Goal: Task Accomplishment & Management: Complete application form

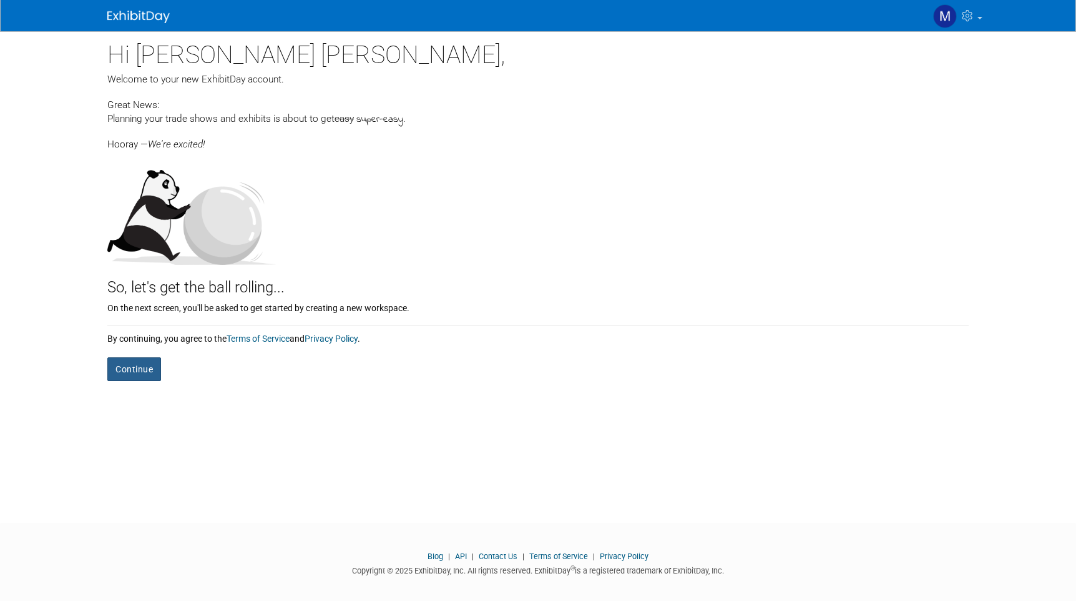
click at [137, 365] on button "Continue" at bounding box center [134, 369] width 54 height 24
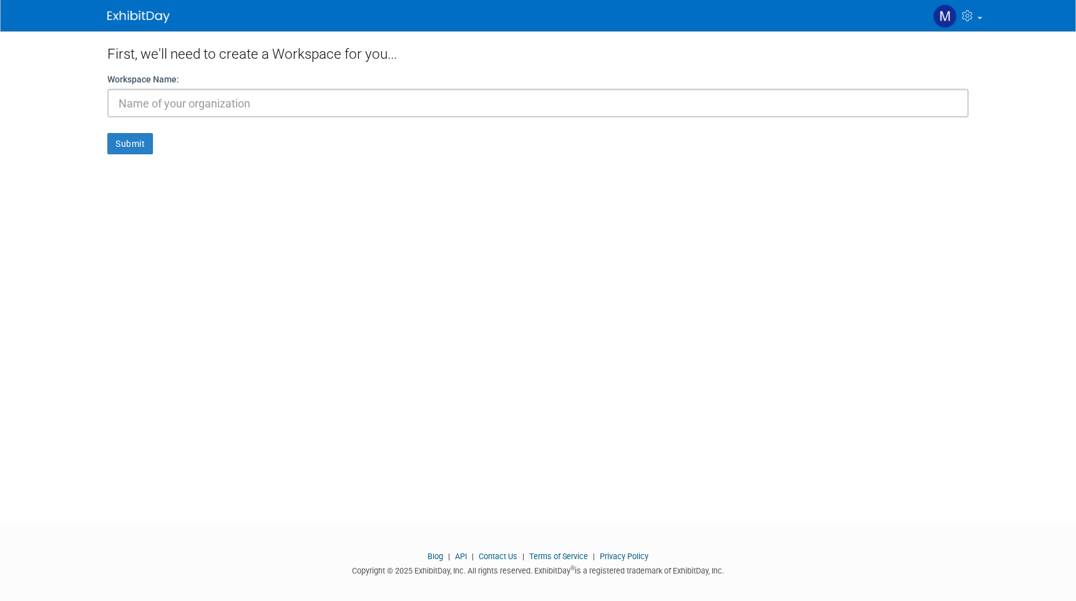
click at [154, 101] on input "text" at bounding box center [537, 103] width 861 height 29
type input "CPhI Frankfurt"
click at [130, 144] on button "Submit" at bounding box center [130, 143] width 46 height 21
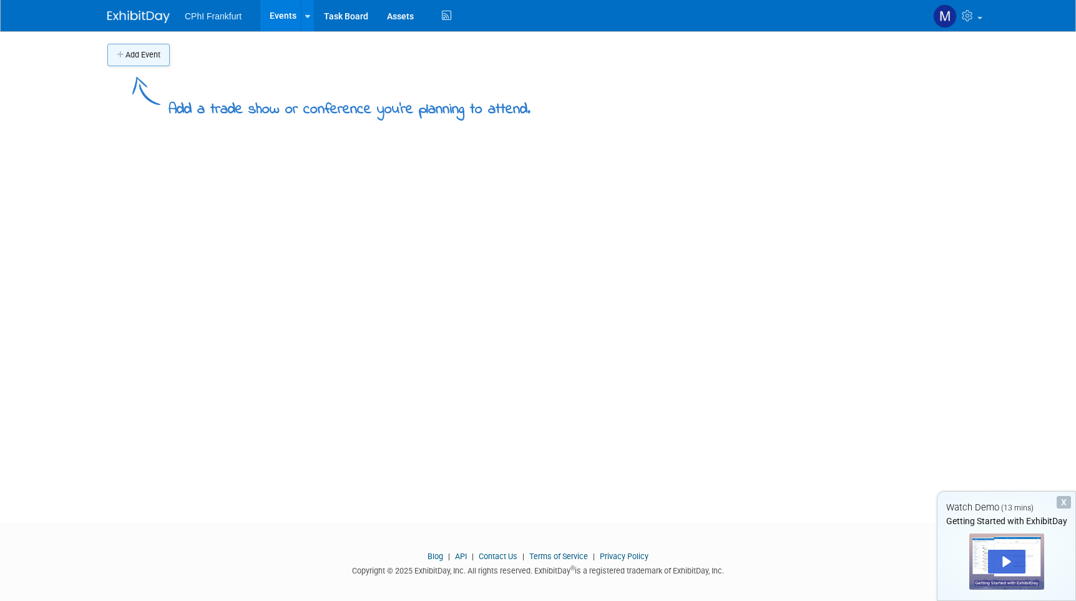
click at [149, 52] on button "Add Event" at bounding box center [138, 55] width 62 height 22
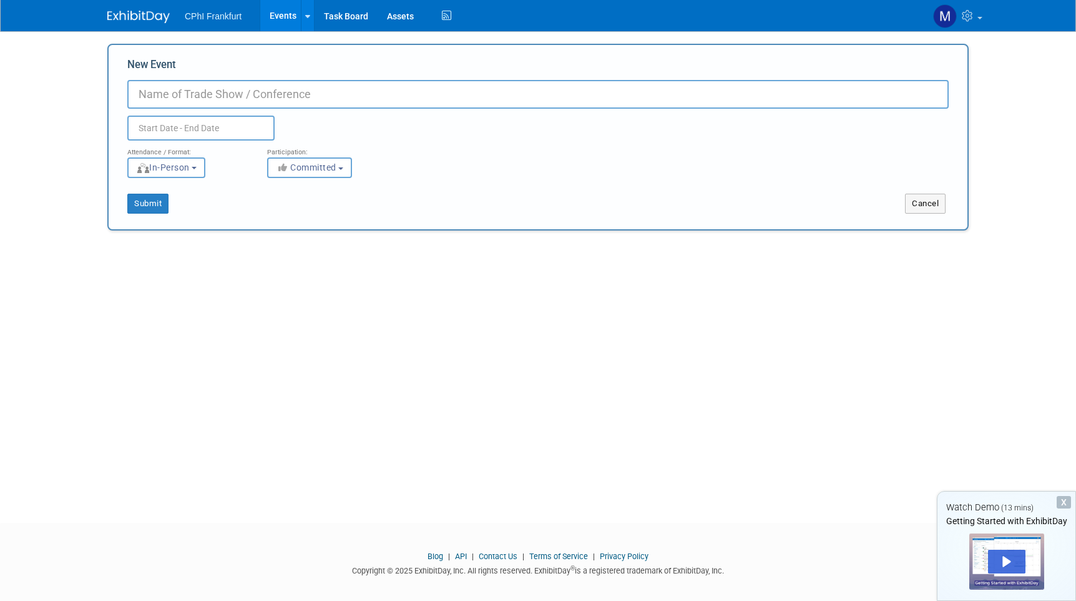
click at [171, 92] on input "New Event" at bounding box center [537, 94] width 821 height 29
type input "[GEOGRAPHIC_DATA]"
click at [219, 132] on input "text" at bounding box center [200, 127] width 147 height 25
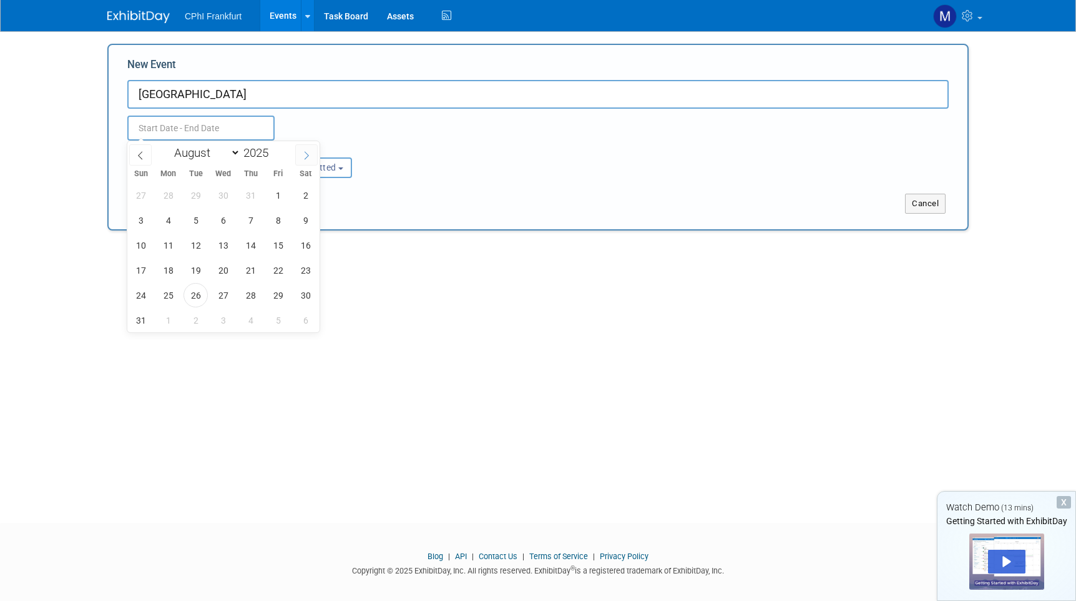
click at [298, 153] on span at bounding box center [306, 154] width 22 height 21
click at [300, 153] on span at bounding box center [306, 154] width 22 height 21
select select "9"
click at [189, 294] on span "28" at bounding box center [196, 295] width 24 height 24
click at [251, 295] on span "30" at bounding box center [250, 295] width 24 height 24
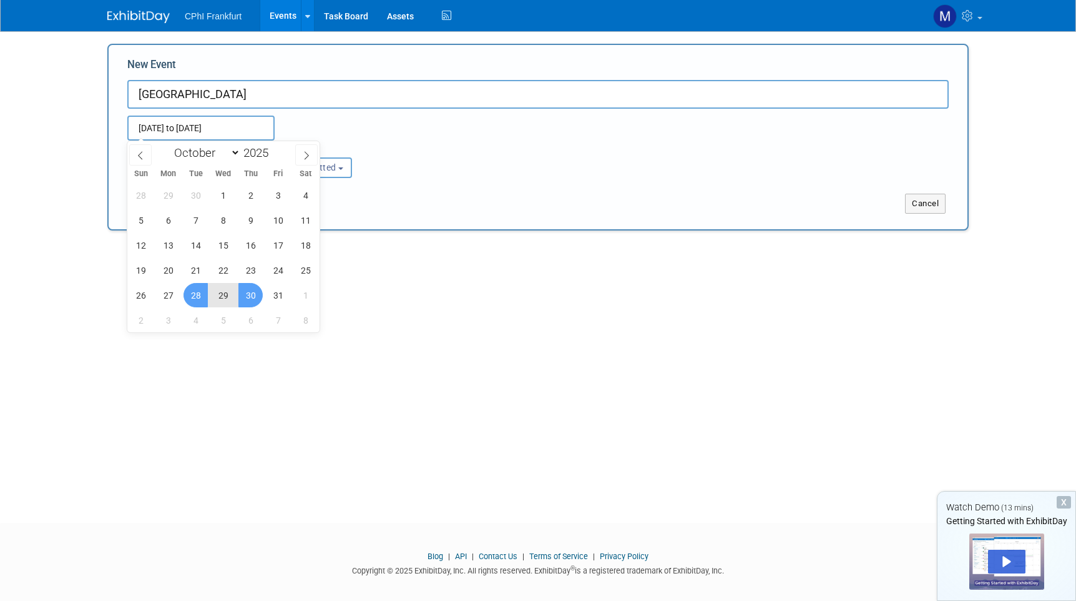
type input "[DATE] to [DATE]"
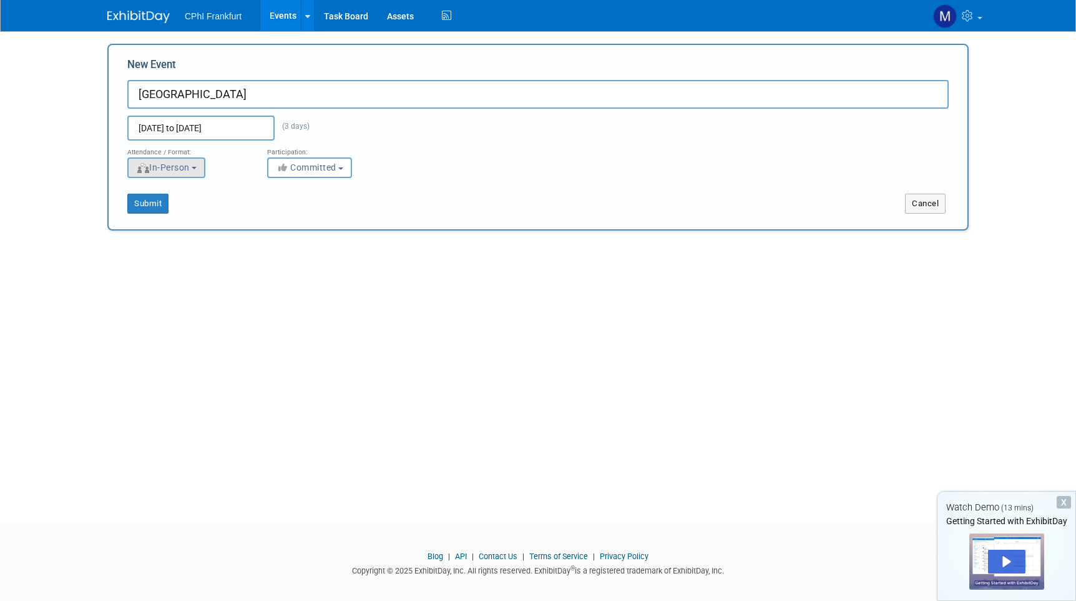
click at [191, 160] on button "In-Person" at bounding box center [166, 167] width 78 height 21
click at [182, 195] on label "In-Person" at bounding box center [170, 193] width 72 height 17
click at [139, 195] on input "In-Person" at bounding box center [135, 194] width 8 height 8
click at [313, 169] on span "Committed" at bounding box center [306, 167] width 61 height 10
click at [321, 196] on label "Committed" at bounding box center [315, 193] width 82 height 16
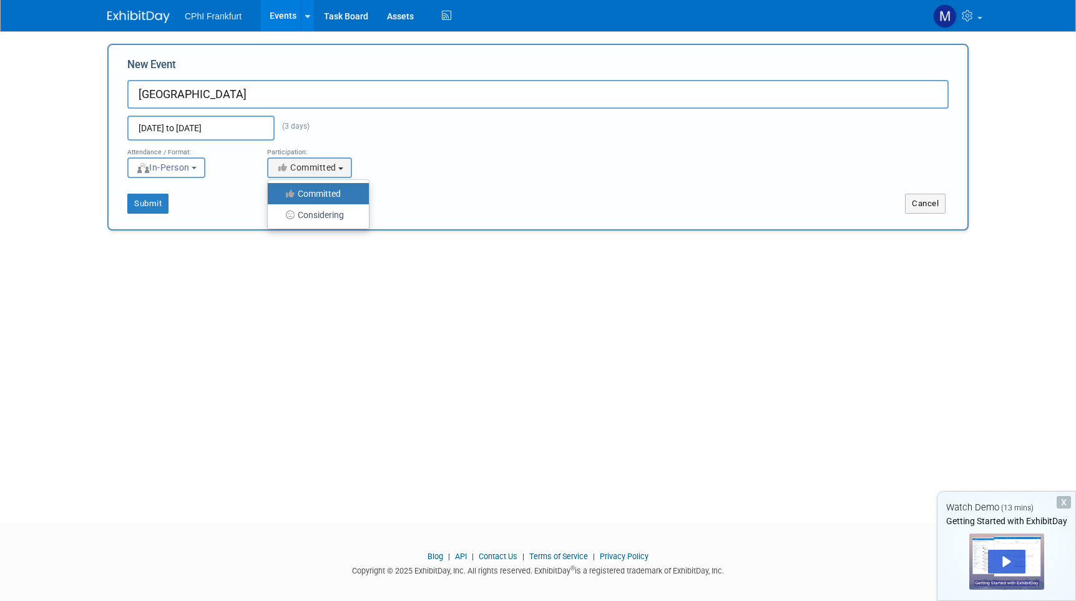
click at [279, 196] on input "Committed" at bounding box center [275, 194] width 8 height 8
click at [485, 192] on div "Submit Cancel" at bounding box center [538, 196] width 840 height 36
click at [144, 205] on button "Submit" at bounding box center [147, 204] width 41 height 20
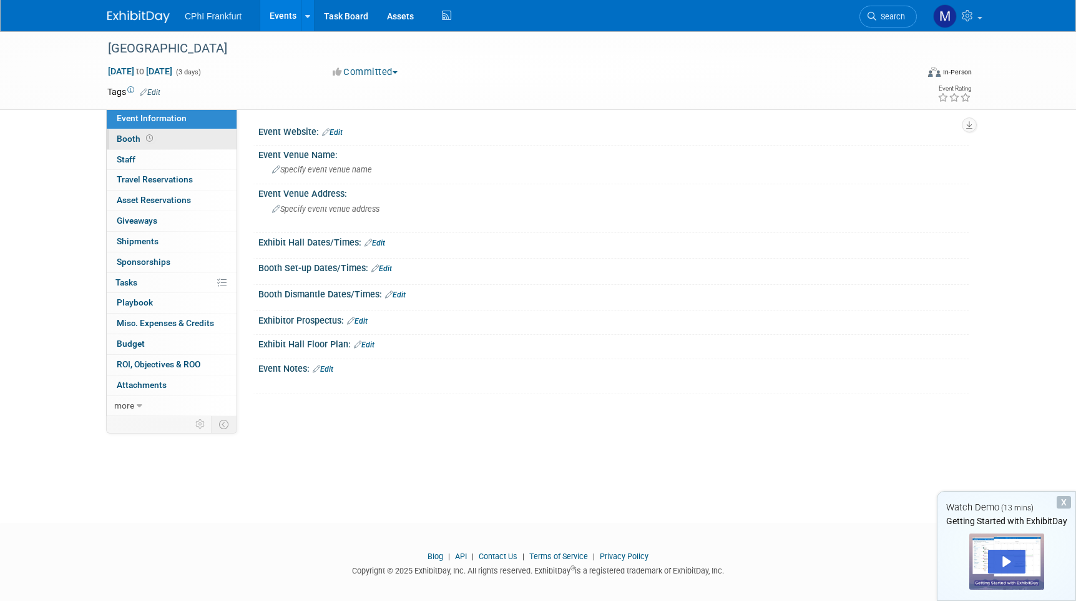
click at [138, 140] on span "Booth" at bounding box center [136, 139] width 39 height 10
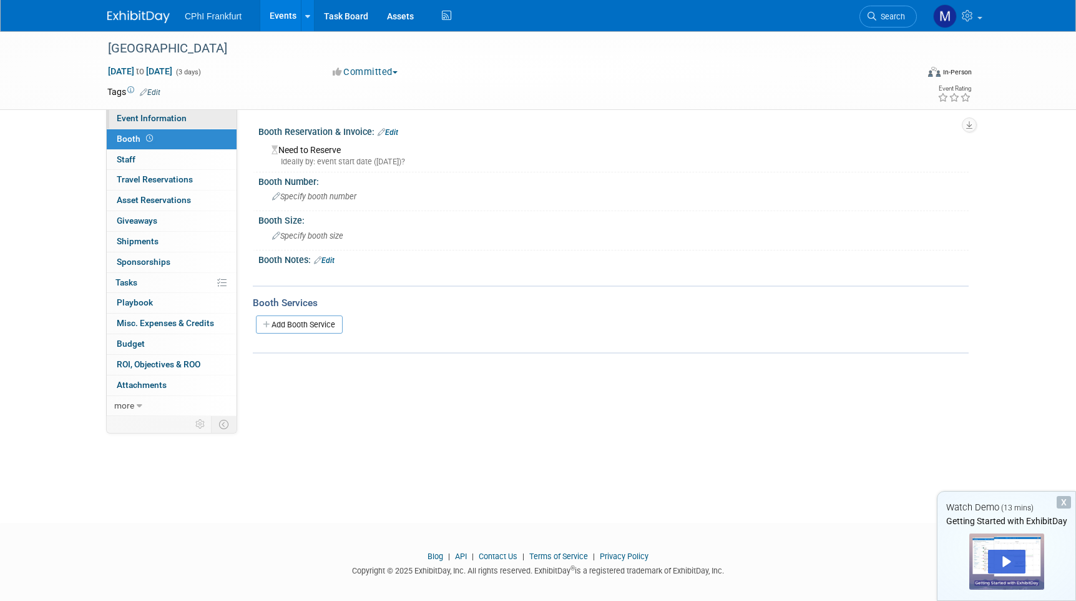
click at [144, 118] on span "Event Information" at bounding box center [152, 118] width 70 height 10
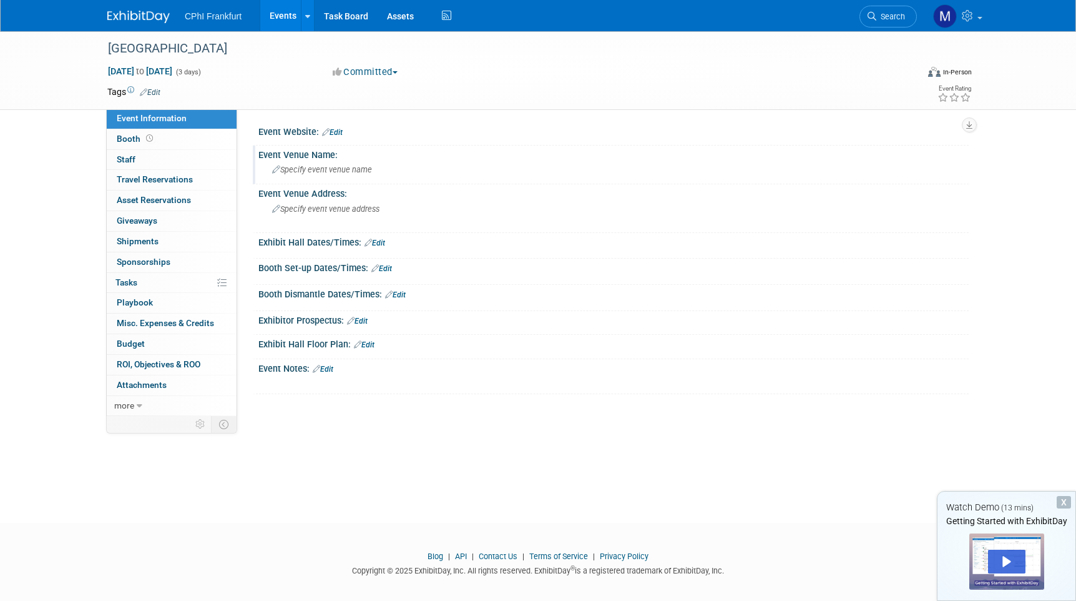
click at [299, 170] on span "Specify event venue name" at bounding box center [322, 169] width 100 height 9
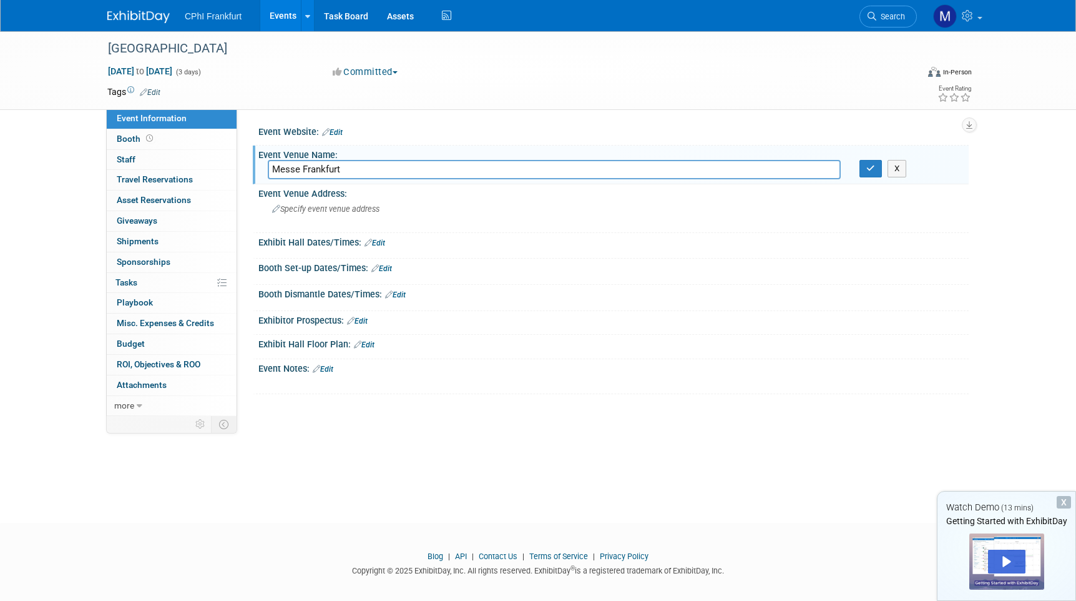
type input "Messe Frankfurt"
click at [383, 239] on link "Edit" at bounding box center [375, 242] width 21 height 9
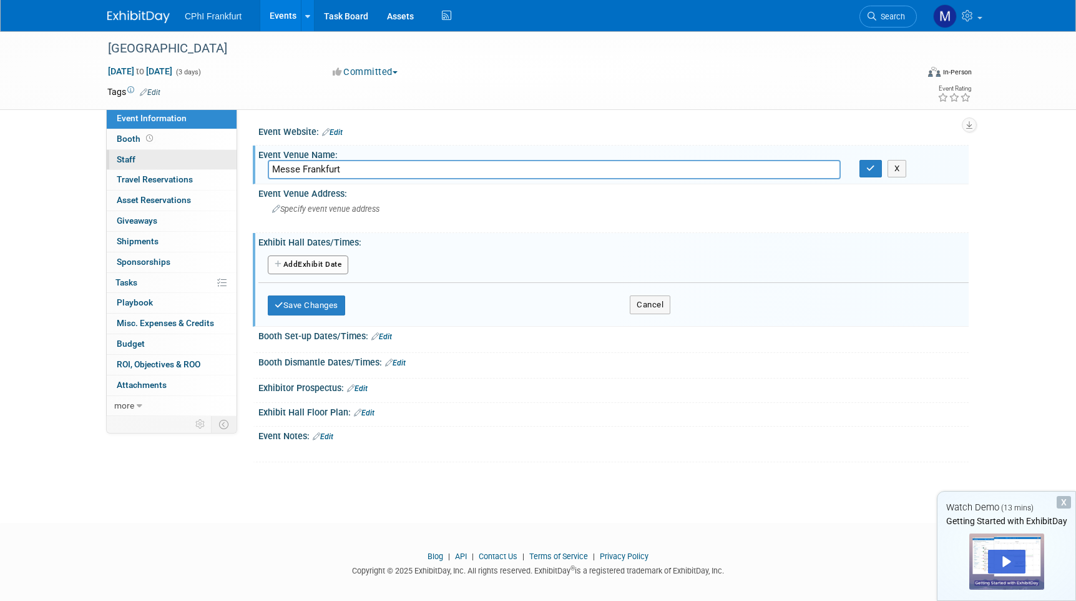
click at [132, 154] on span "Staff 0" at bounding box center [126, 159] width 19 height 10
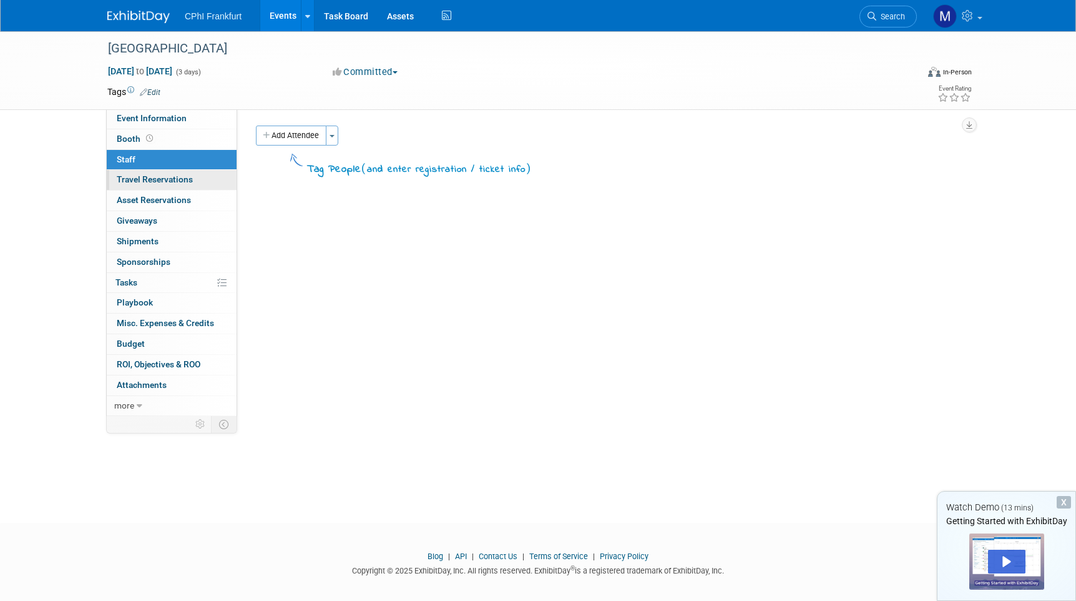
click at [140, 177] on span "Travel Reservations 0" at bounding box center [155, 179] width 76 height 10
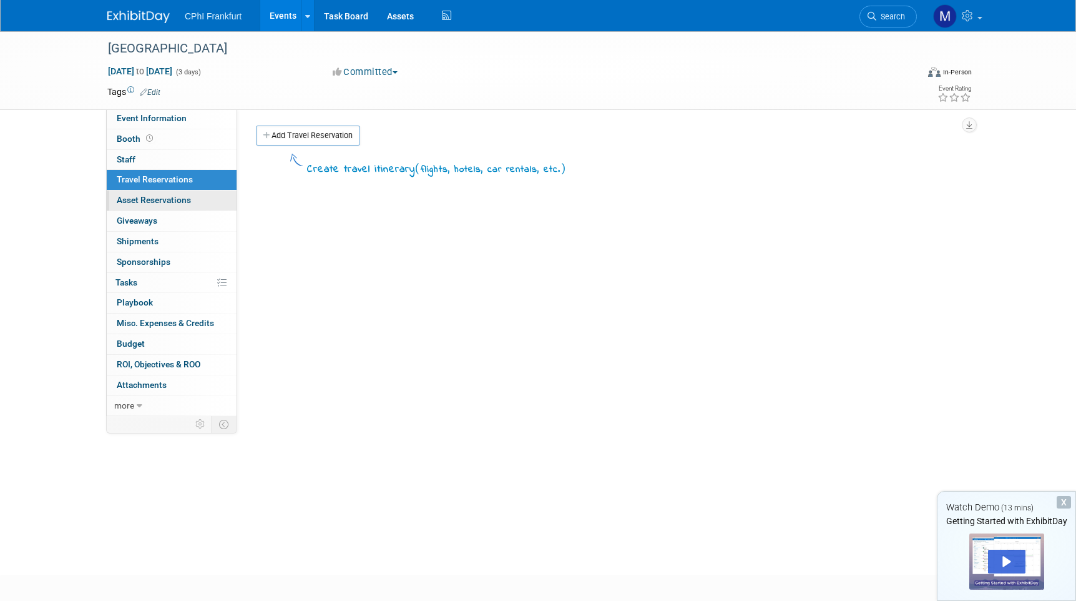
click at [124, 195] on span "Asset Reservations 0" at bounding box center [154, 200] width 74 height 10
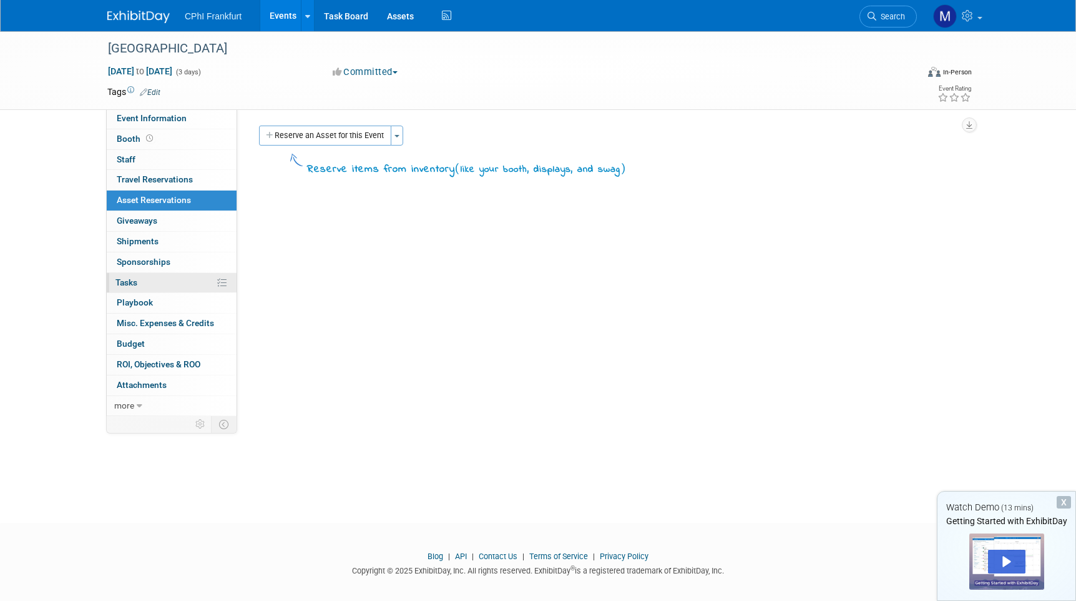
click at [136, 277] on span "Tasks 0%" at bounding box center [126, 282] width 22 height 10
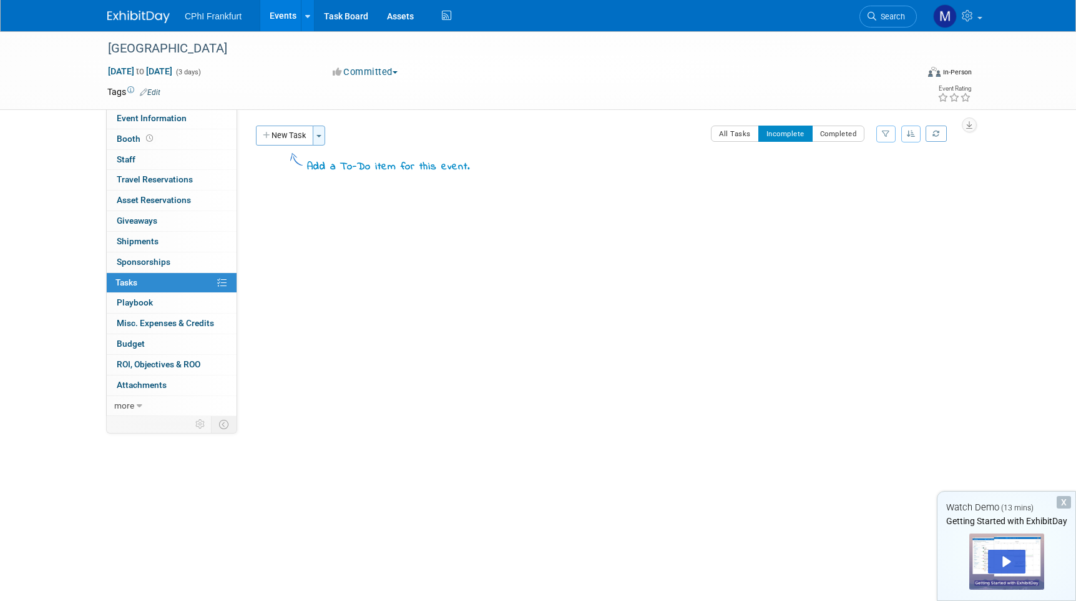
click at [324, 139] on button "Toggle Dropdown" at bounding box center [319, 135] width 12 height 20
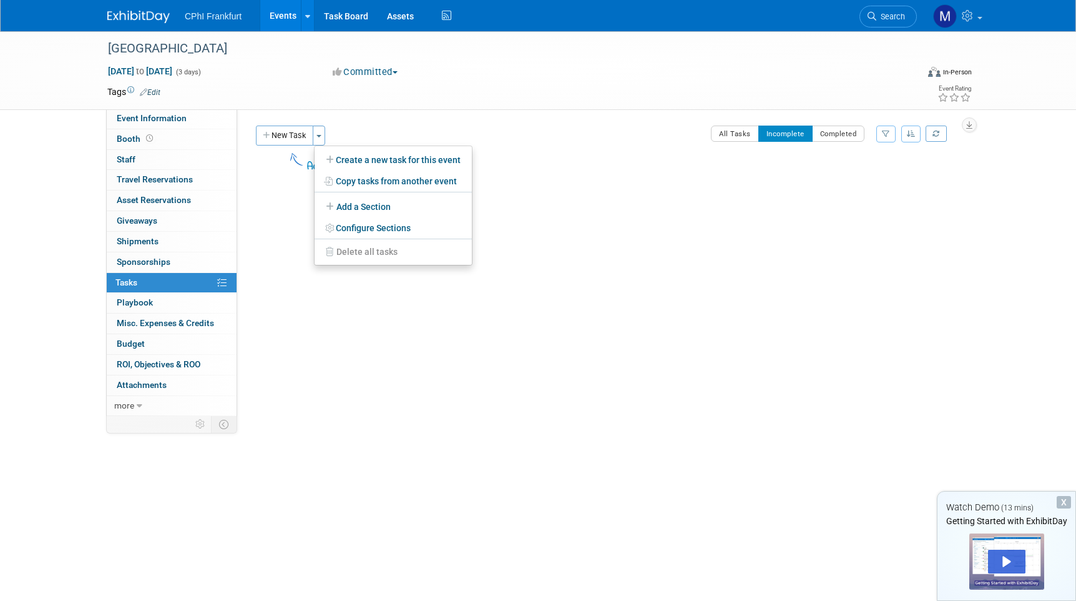
click at [261, 221] on div "Frankfurt Oct 28, 2025 to Oct 30, 2025 (Going)" at bounding box center [606, 219] width 707 height 59
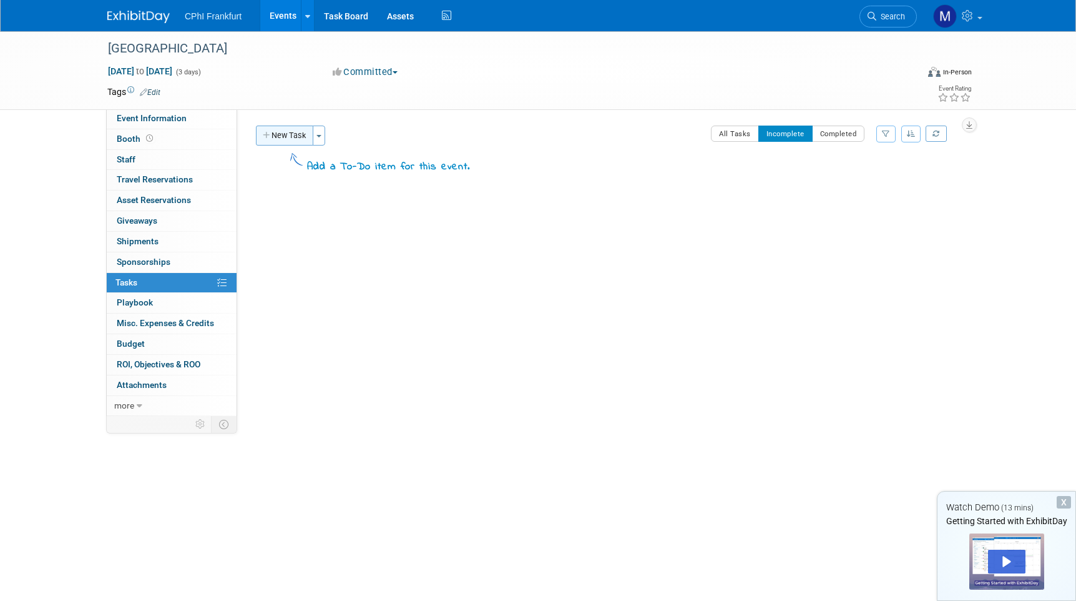
click at [278, 131] on button "New Task" at bounding box center [284, 135] width 57 height 20
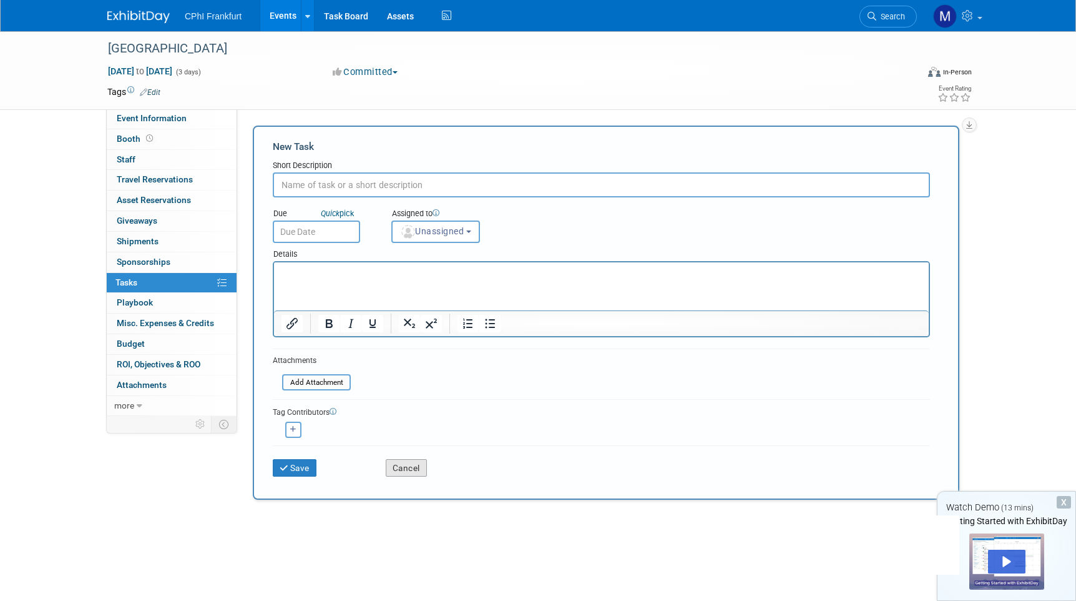
click at [411, 466] on button "Cancel" at bounding box center [406, 467] width 41 height 17
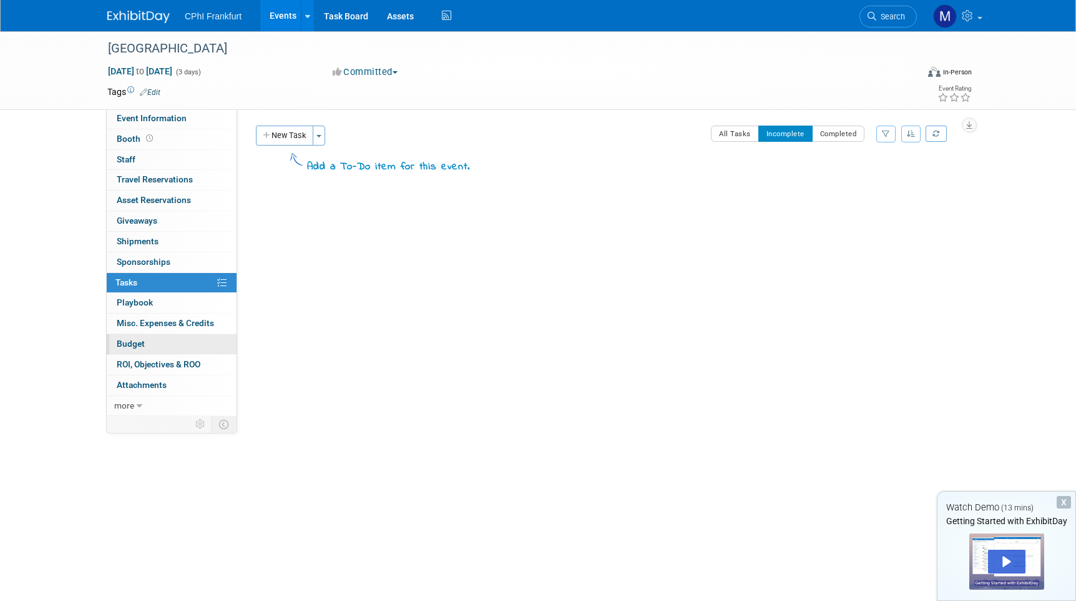
click at [135, 341] on span "Budget" at bounding box center [131, 343] width 28 height 10
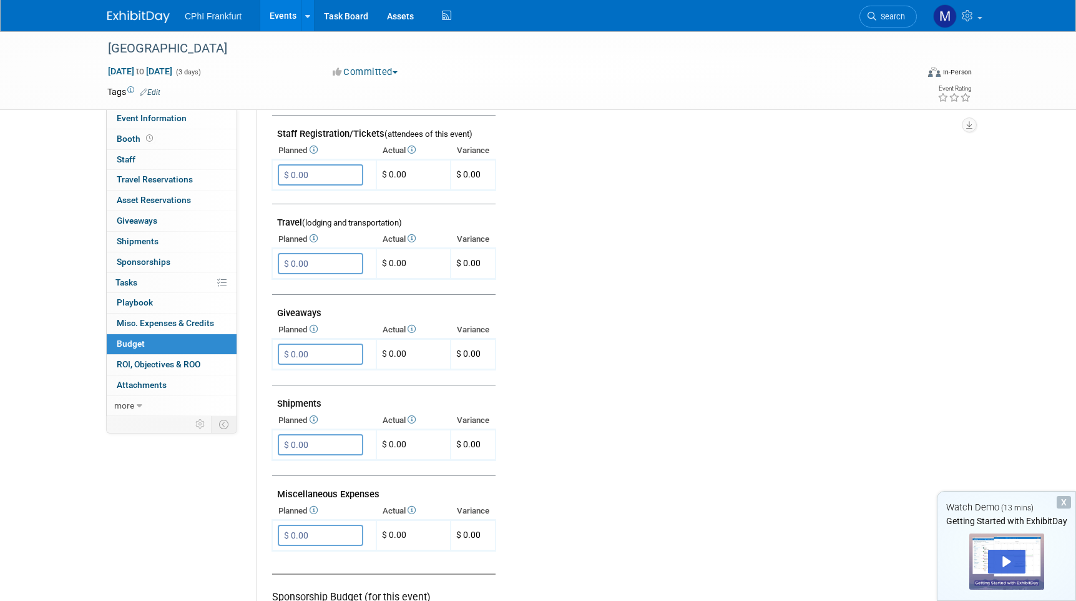
scroll to position [703, 0]
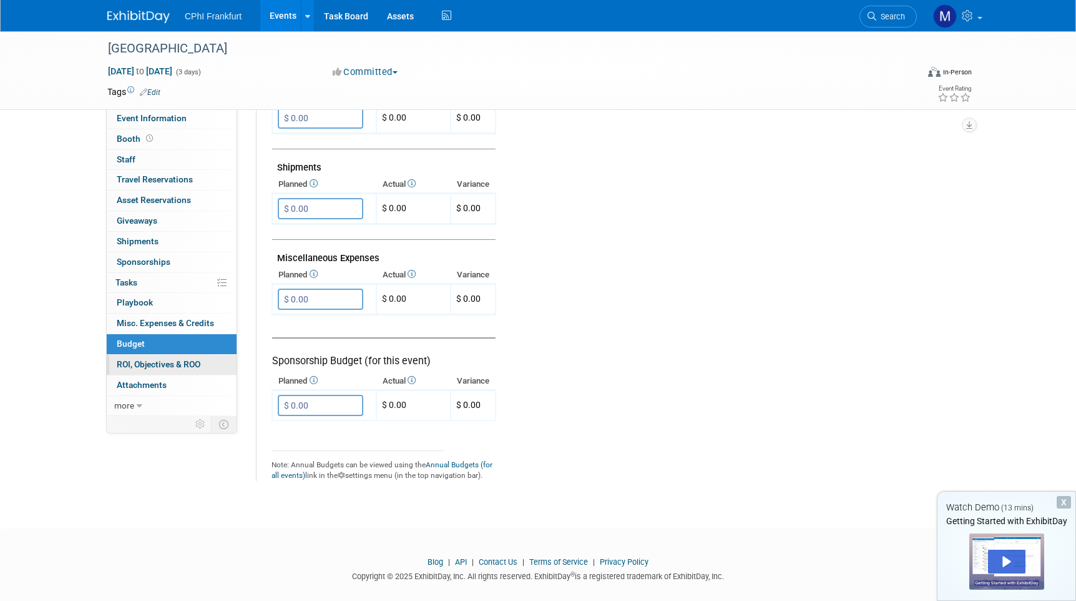
click at [130, 361] on span "ROI, Objectives & ROO 0" at bounding box center [159, 364] width 84 height 10
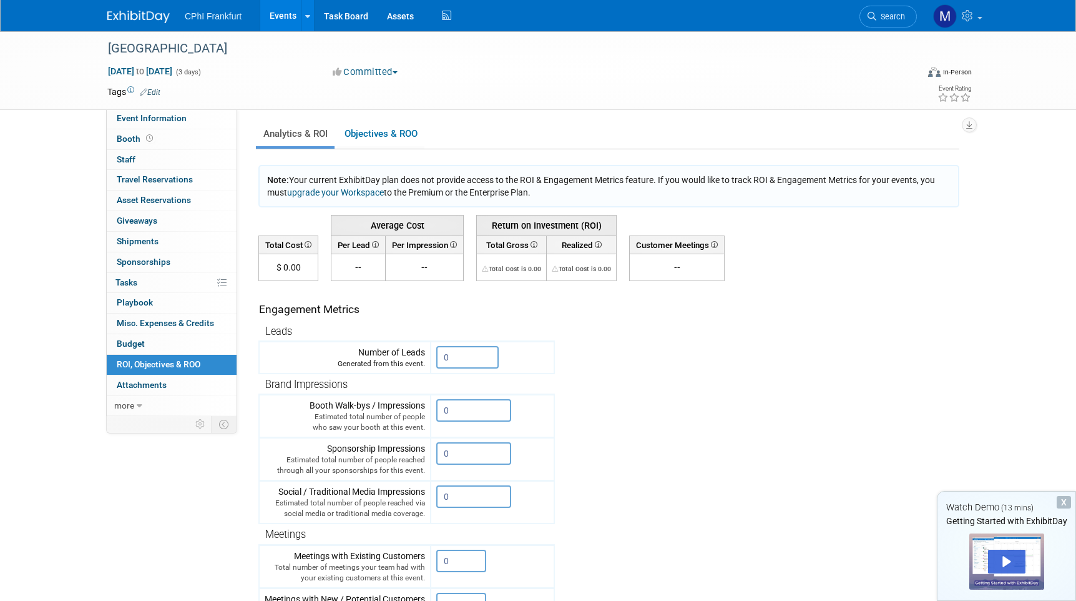
scroll to position [2, 0]
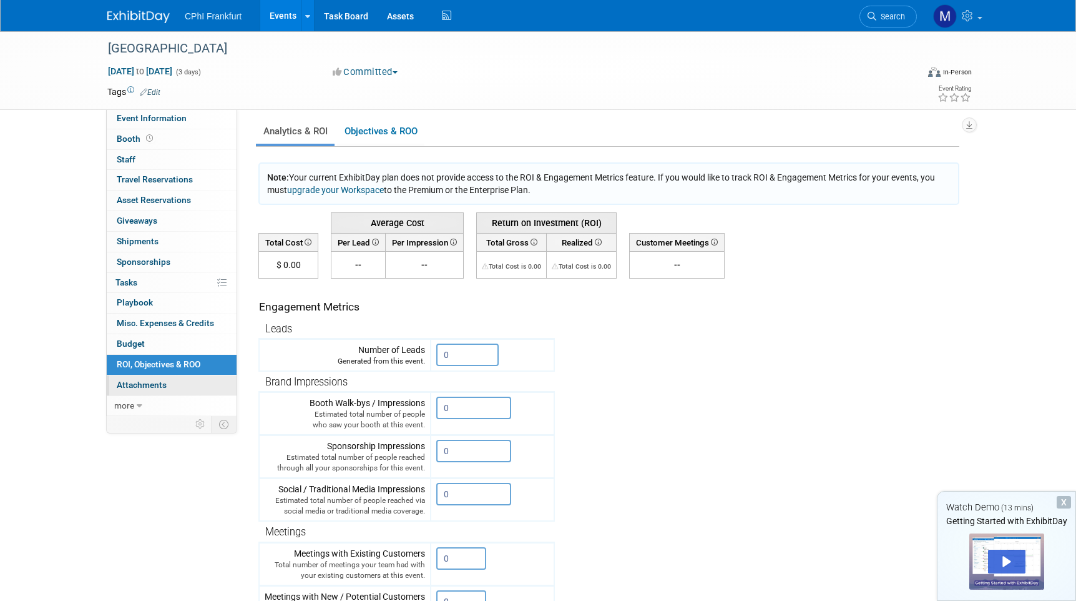
click at [137, 380] on span "Attachments 0" at bounding box center [142, 385] width 50 height 10
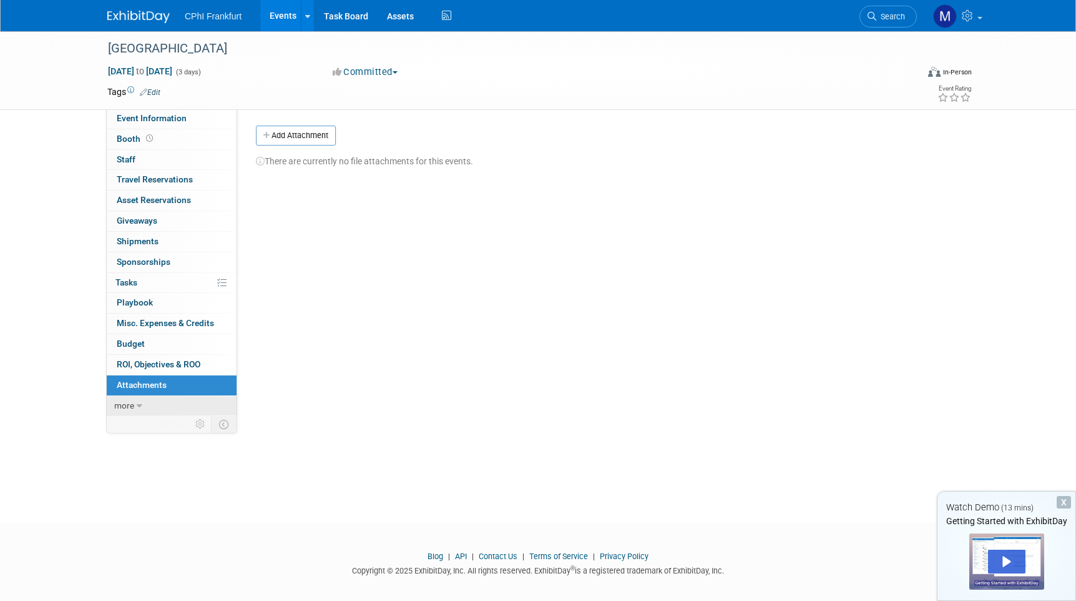
click at [135, 405] on link "more" at bounding box center [172, 406] width 130 height 20
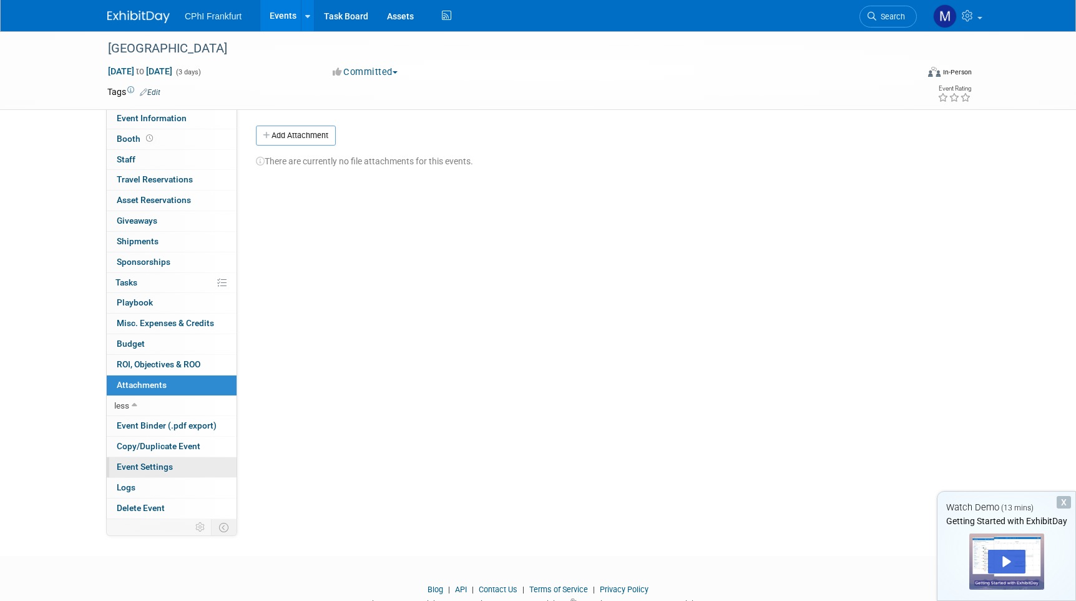
click at [129, 461] on span "Event Settings" at bounding box center [145, 466] width 56 height 10
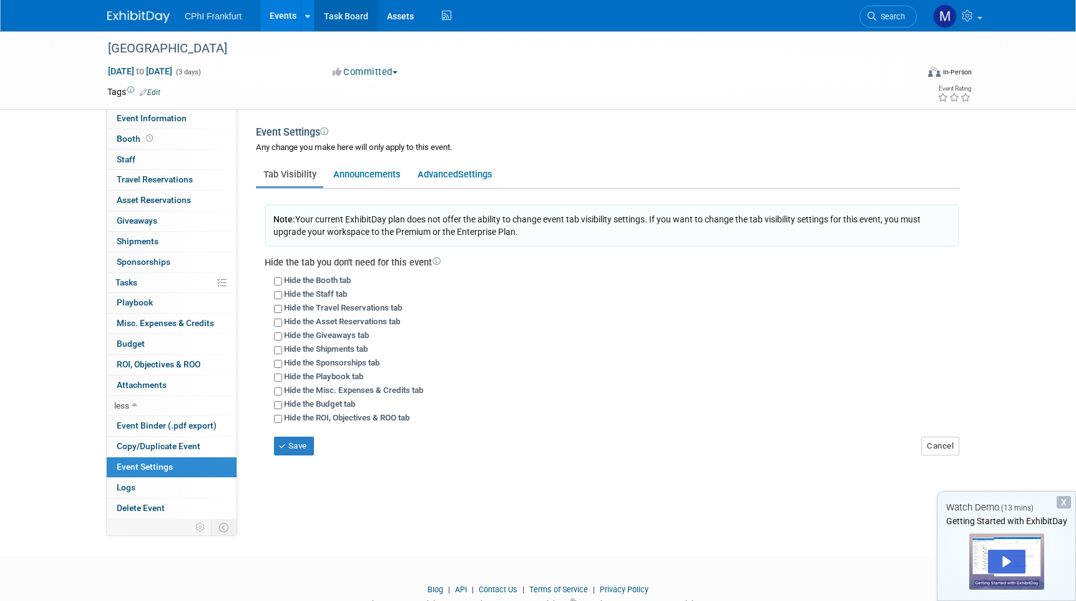
click at [353, 24] on link "Task Board" at bounding box center [346, 15] width 63 height 31
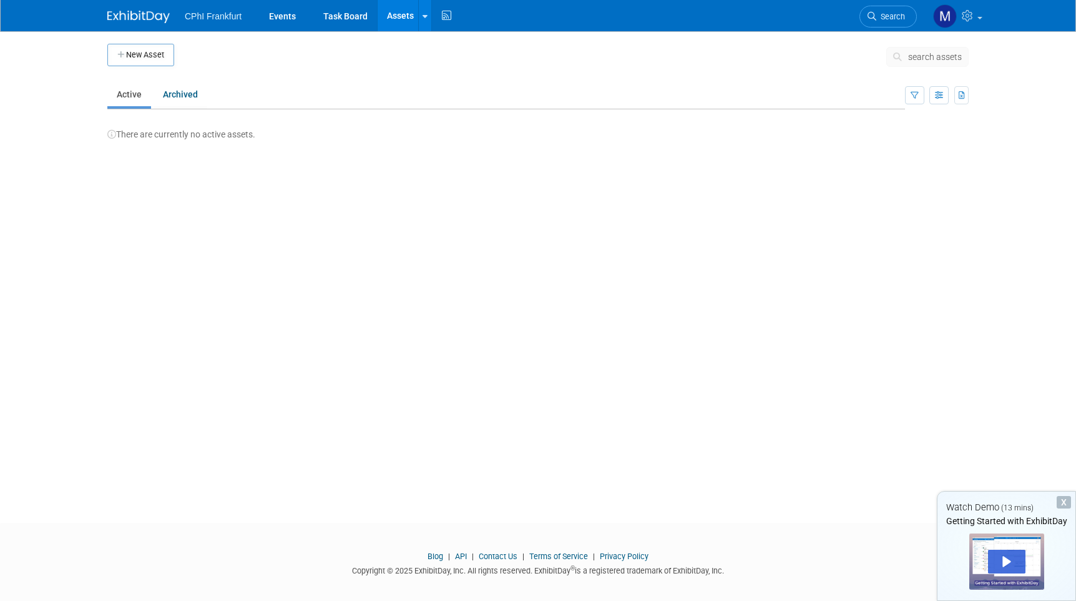
click at [210, 19] on span "CPhI Frankfurt" at bounding box center [213, 16] width 57 height 10
click at [268, 19] on link "Events" at bounding box center [283, 15] width 46 height 31
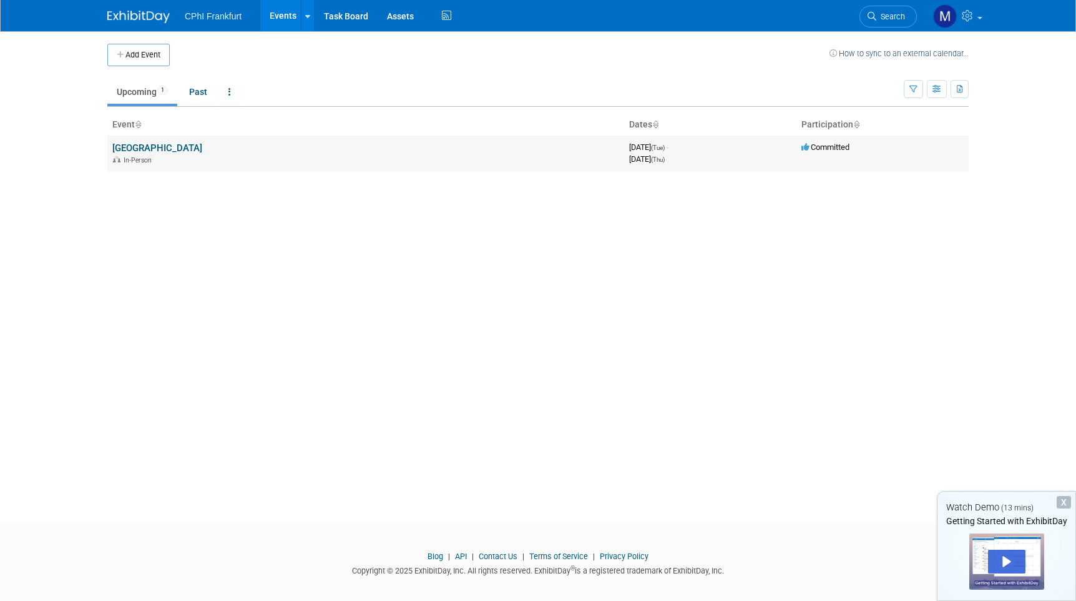
click at [131, 142] on link "[GEOGRAPHIC_DATA]" at bounding box center [157, 147] width 90 height 11
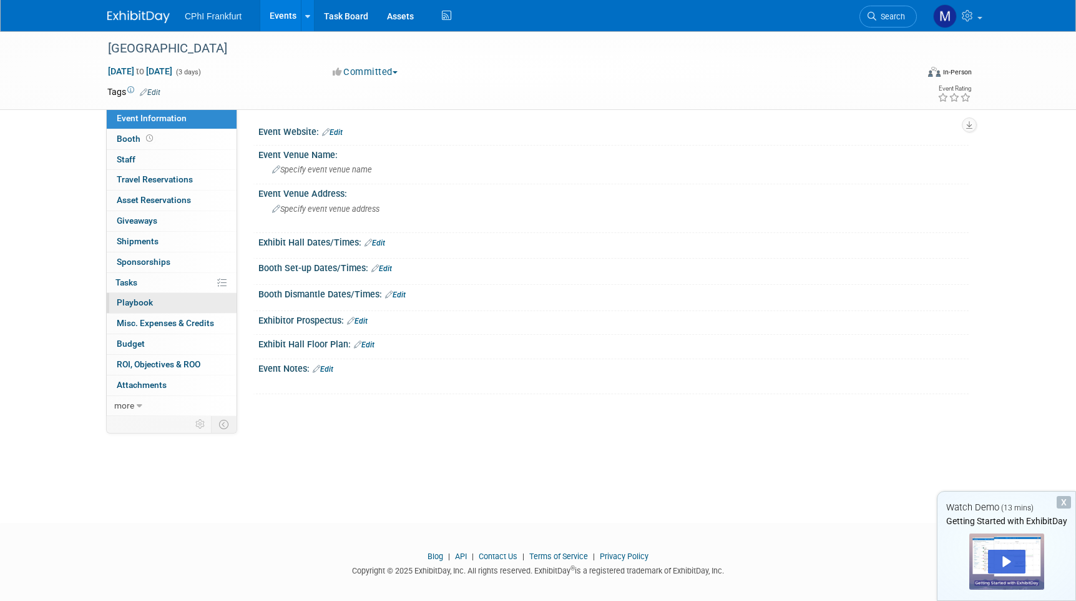
click at [150, 297] on span "Playbook 0" at bounding box center [135, 302] width 36 height 10
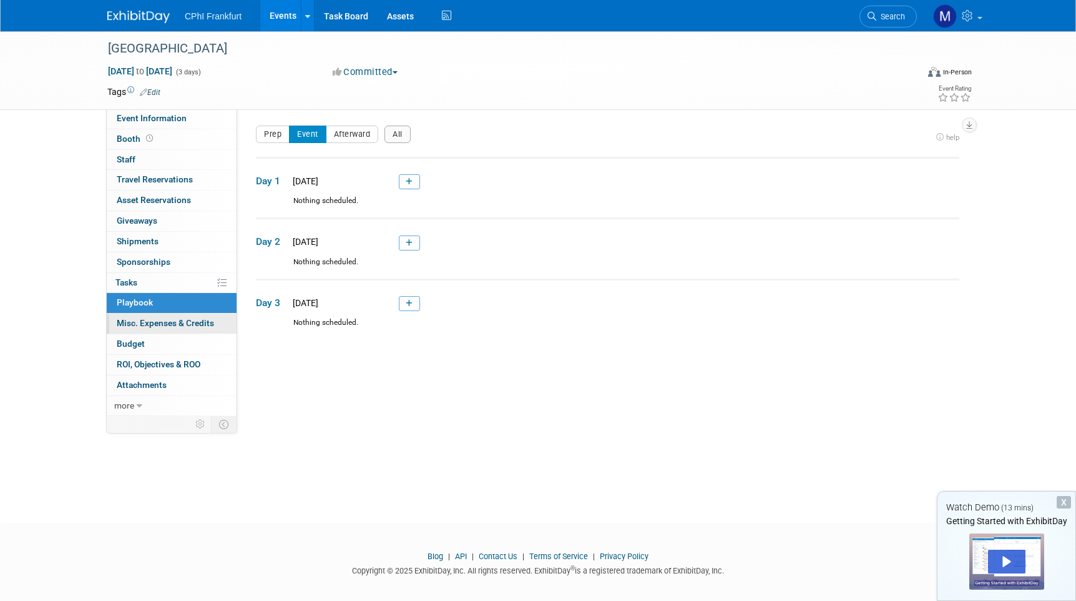
click at [160, 320] on span "Misc. Expenses & Credits 0" at bounding box center [165, 323] width 97 height 10
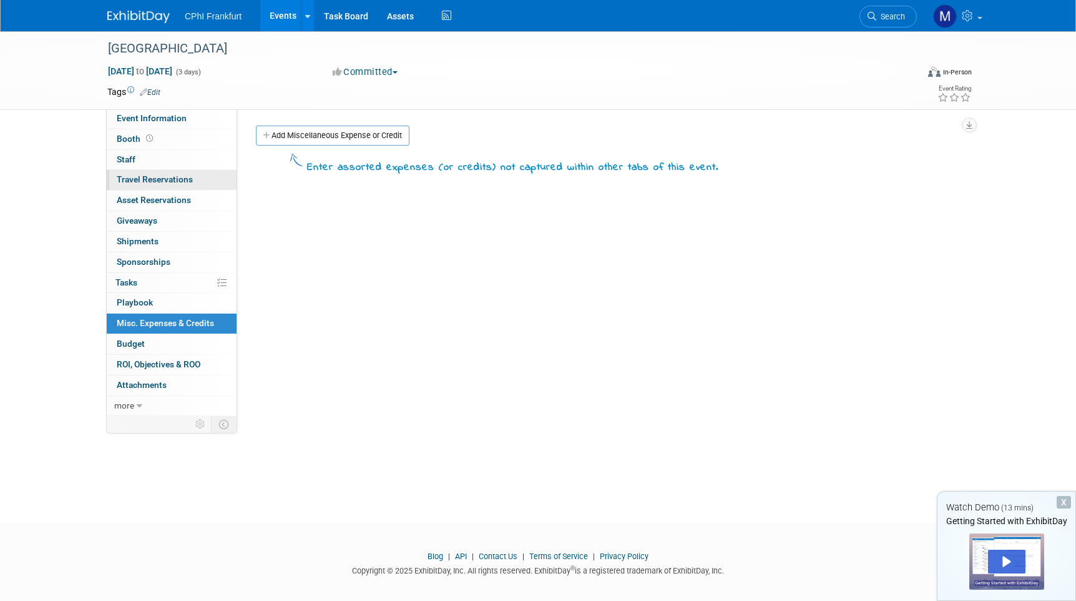
click at [161, 181] on span "Travel Reservations 0" at bounding box center [155, 179] width 76 height 10
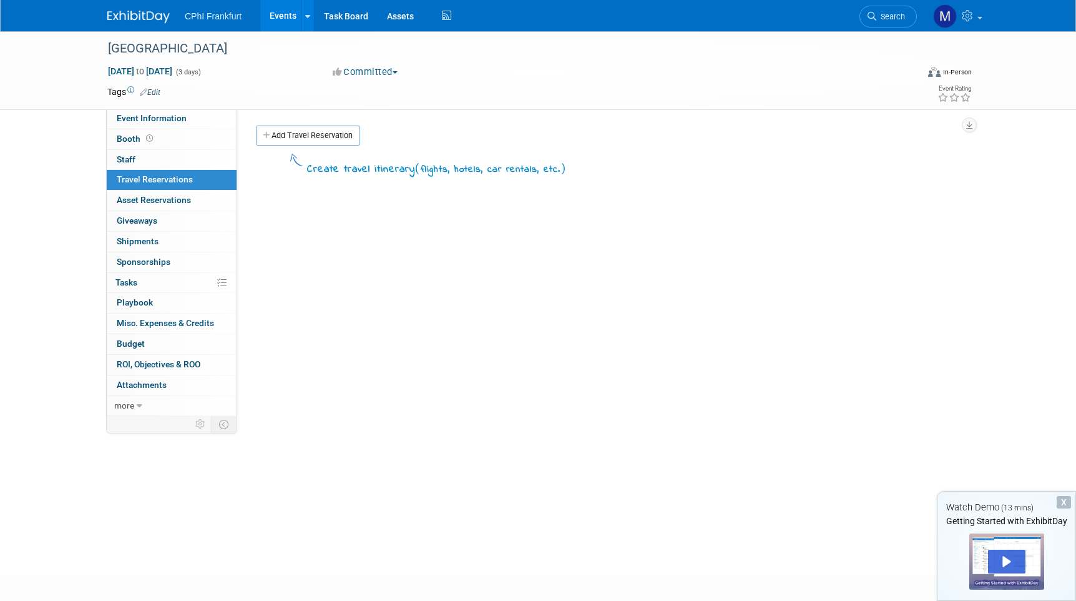
click at [119, 94] on td "Tags Edit" at bounding box center [133, 92] width 53 height 12
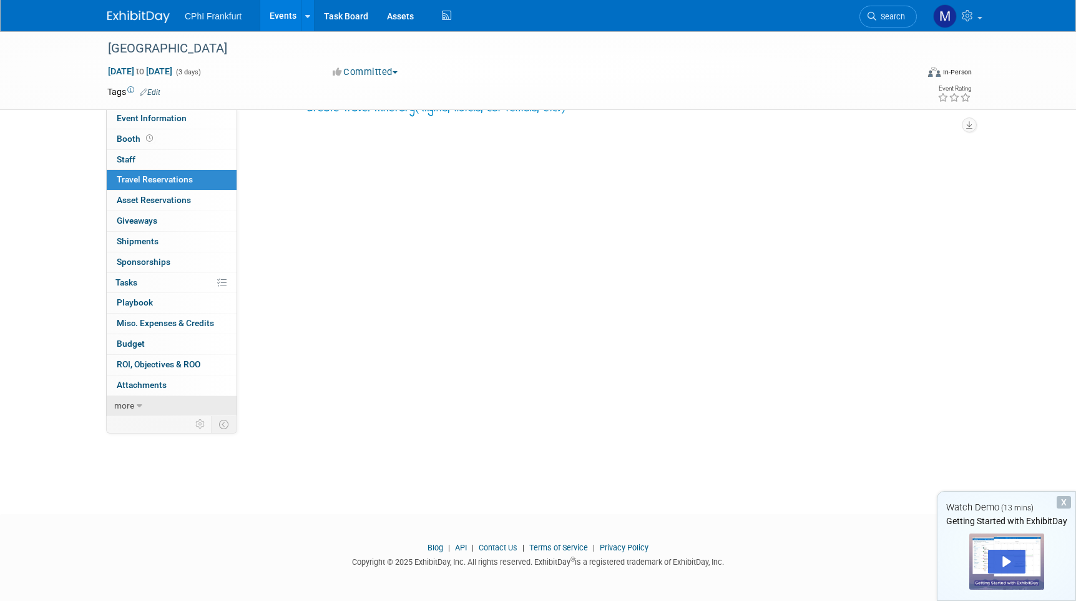
click at [132, 400] on span "more" at bounding box center [124, 405] width 20 height 10
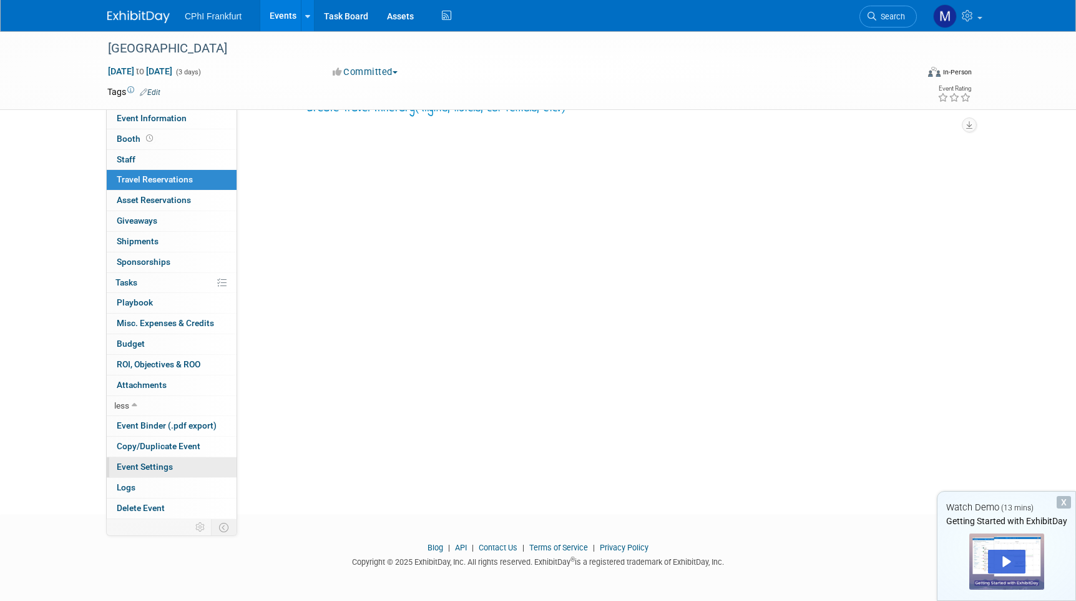
click at [137, 457] on link "Event Settings" at bounding box center [172, 467] width 130 height 20
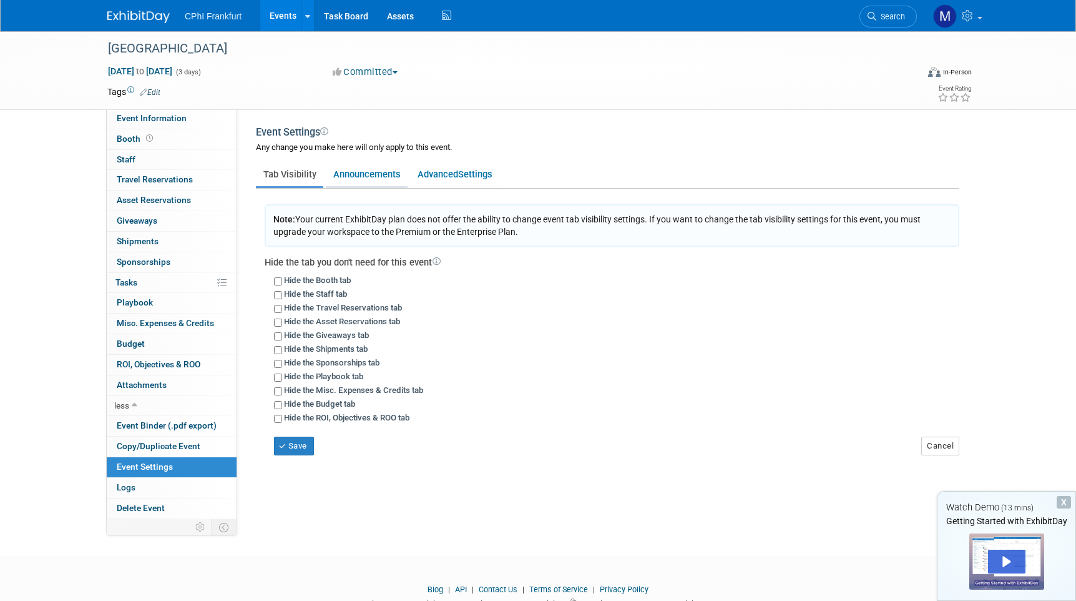
click at [398, 175] on link "Announcements" at bounding box center [367, 174] width 82 height 24
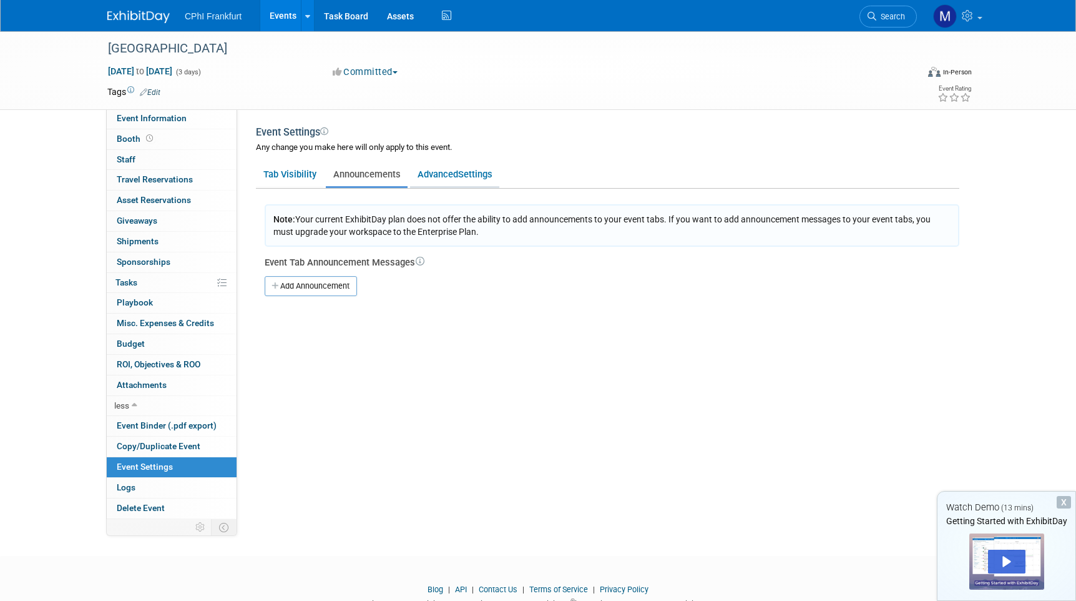
click at [434, 170] on link "Advanced Settings" at bounding box center [454, 174] width 89 height 24
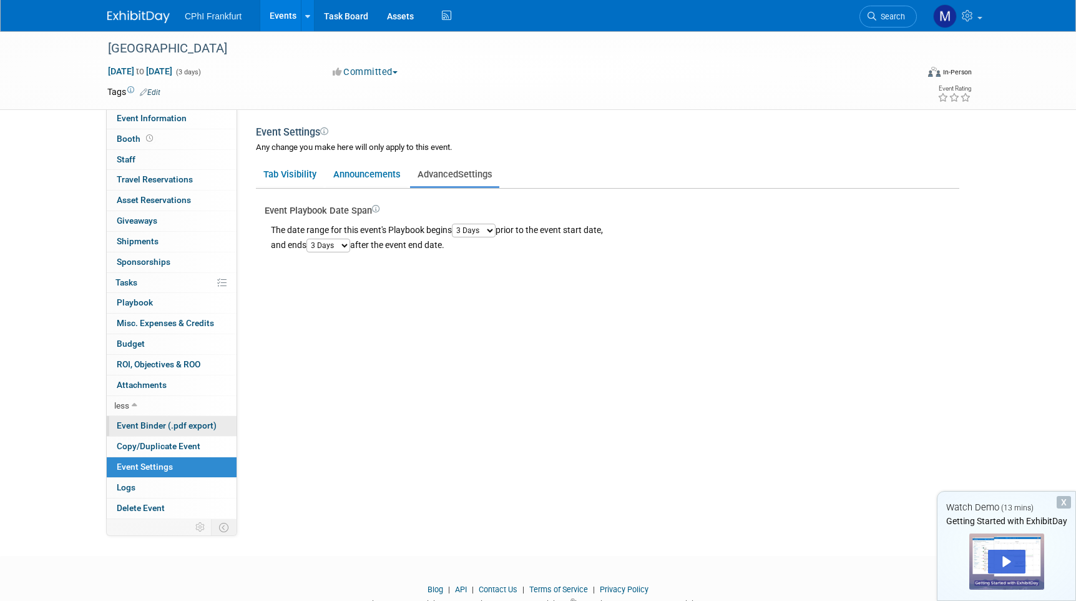
click at [142, 420] on span "Event Binder (.pdf export)" at bounding box center [167, 425] width 100 height 10
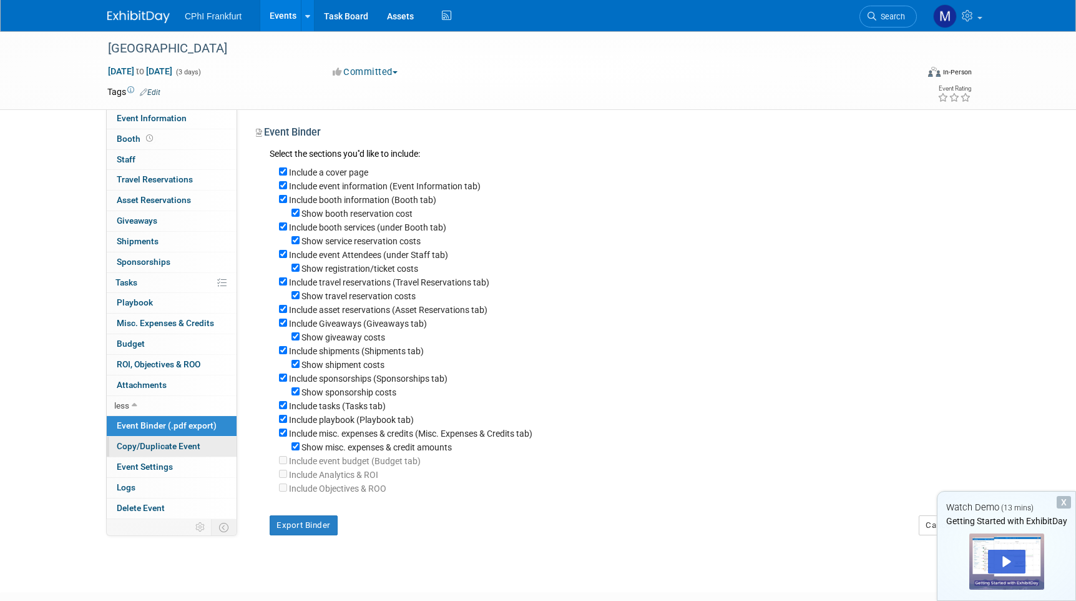
click at [149, 441] on span "Copy/Duplicate Event" at bounding box center [159, 446] width 84 height 10
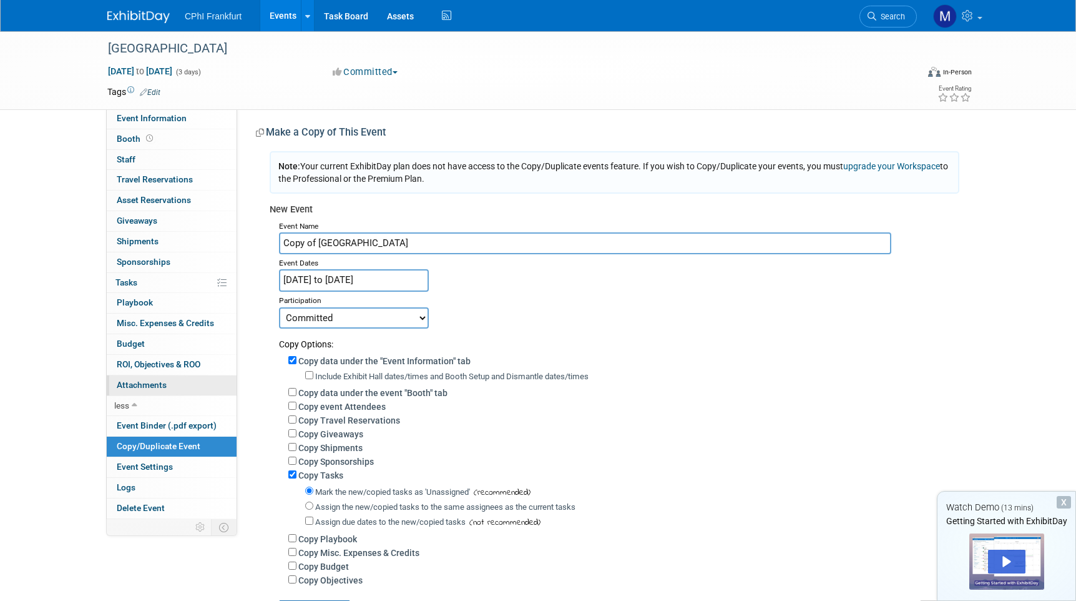
click at [139, 381] on span "Attachments 0" at bounding box center [142, 385] width 50 height 10
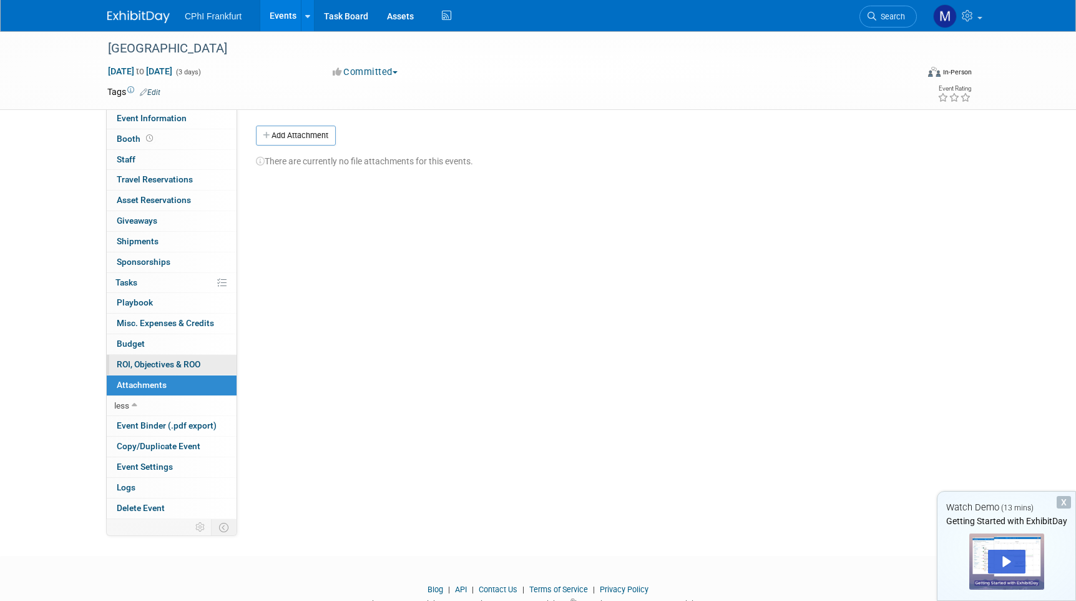
click at [145, 359] on span "ROI, Objectives & ROO 0" at bounding box center [159, 364] width 84 height 10
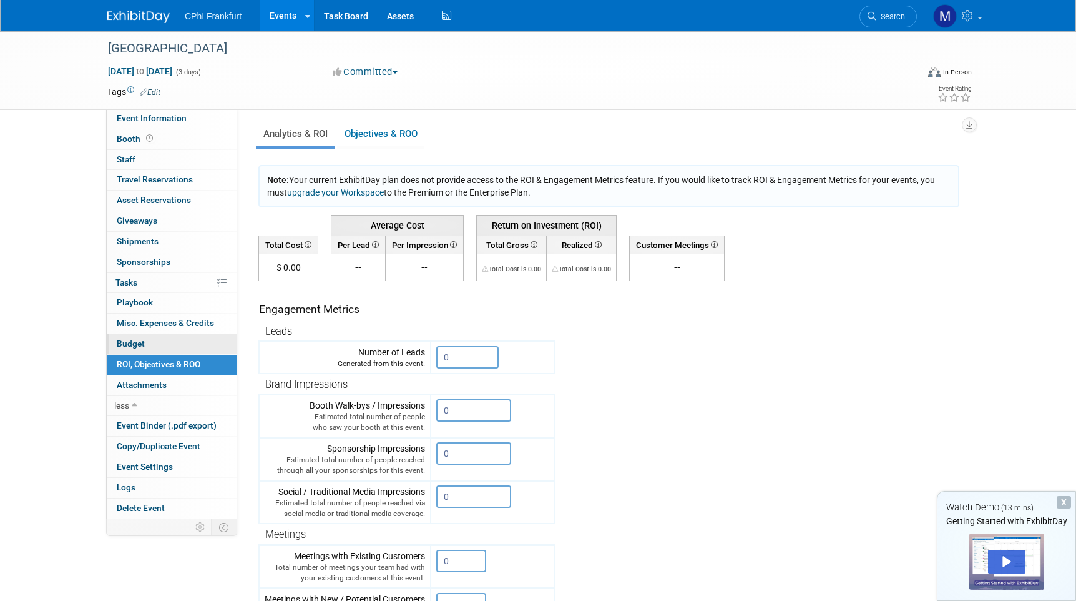
click at [145, 337] on link "Budget" at bounding box center [172, 344] width 130 height 20
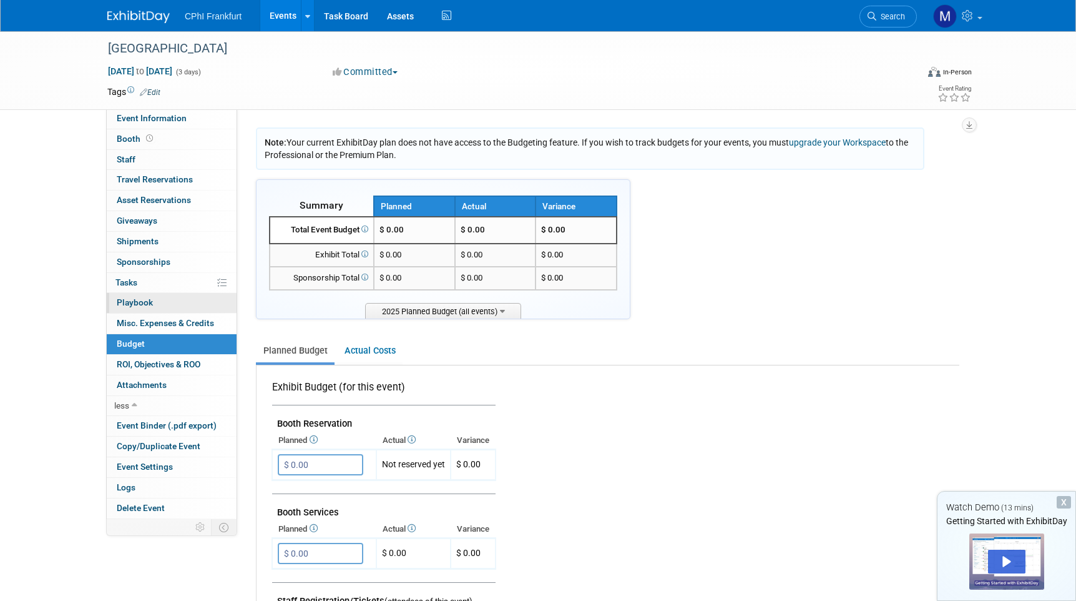
click at [145, 303] on link "0 Playbook 0" at bounding box center [172, 303] width 130 height 20
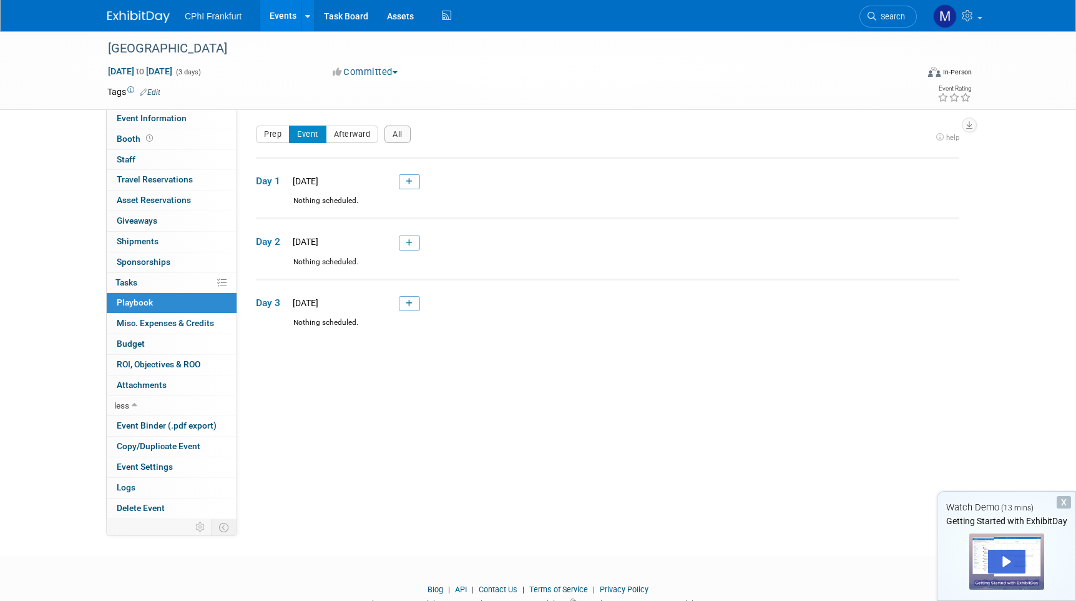
click at [407, 183] on icon at bounding box center [409, 181] width 7 height 7
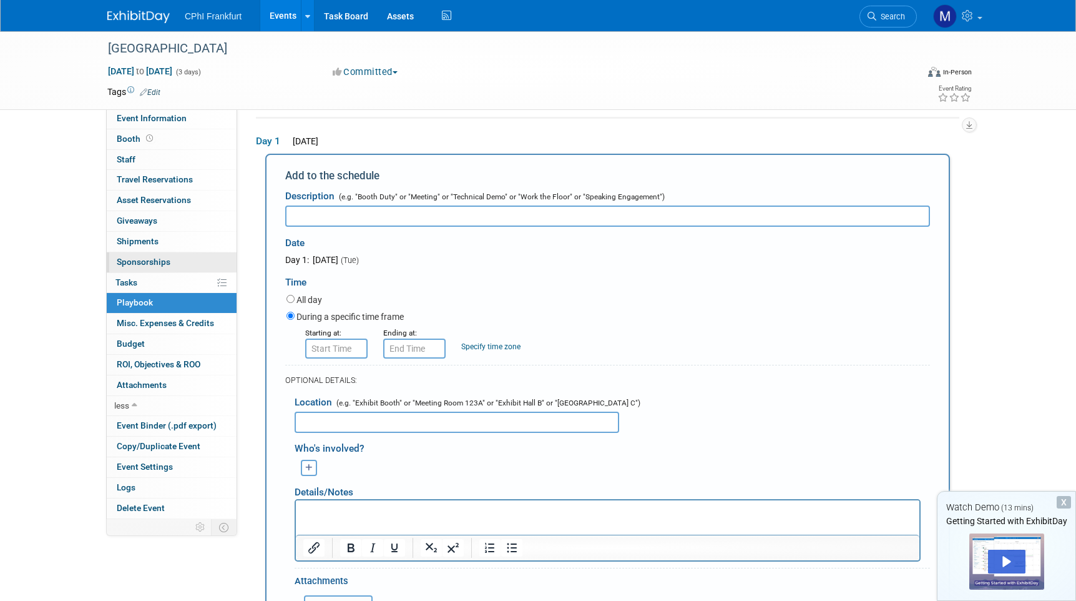
click at [154, 252] on link "0 Sponsorships 0" at bounding box center [172, 262] width 130 height 20
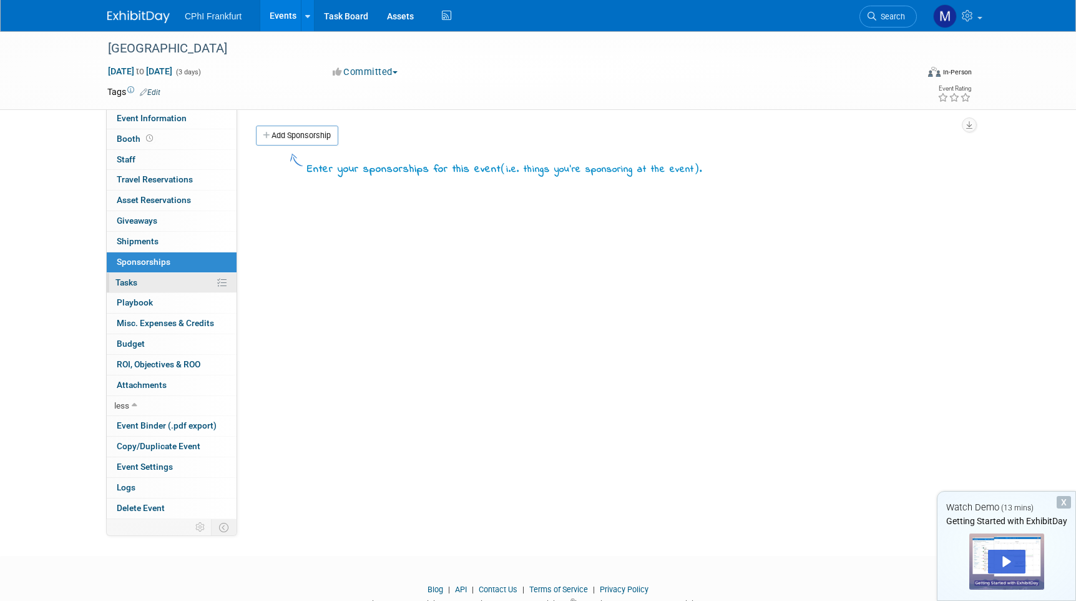
click at [142, 276] on link "0% Tasks 0%" at bounding box center [172, 283] width 130 height 20
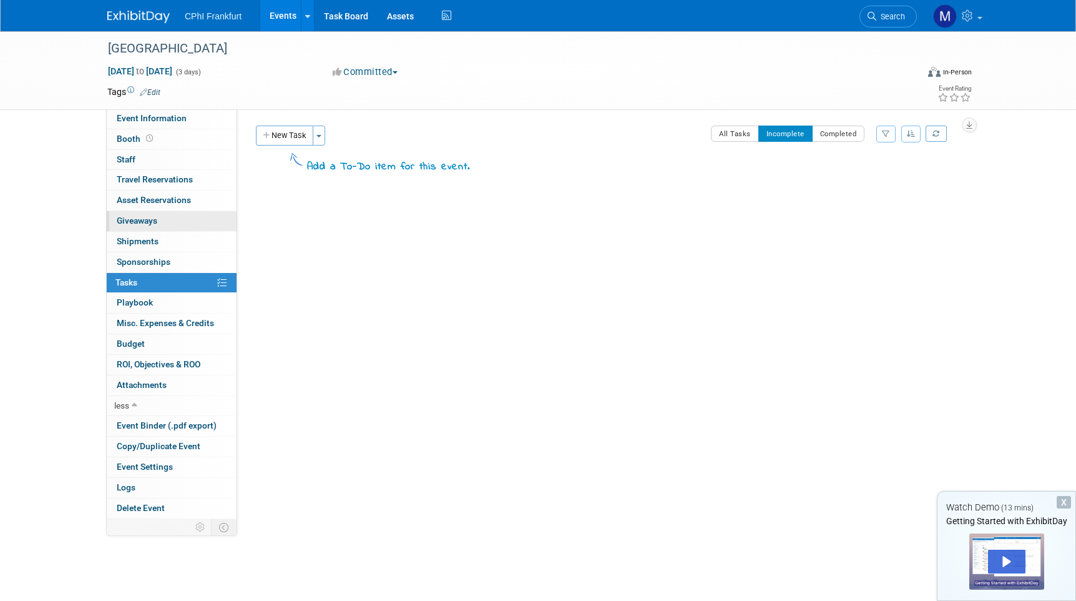
click at [142, 223] on link "0 Giveaways 0" at bounding box center [172, 221] width 130 height 20
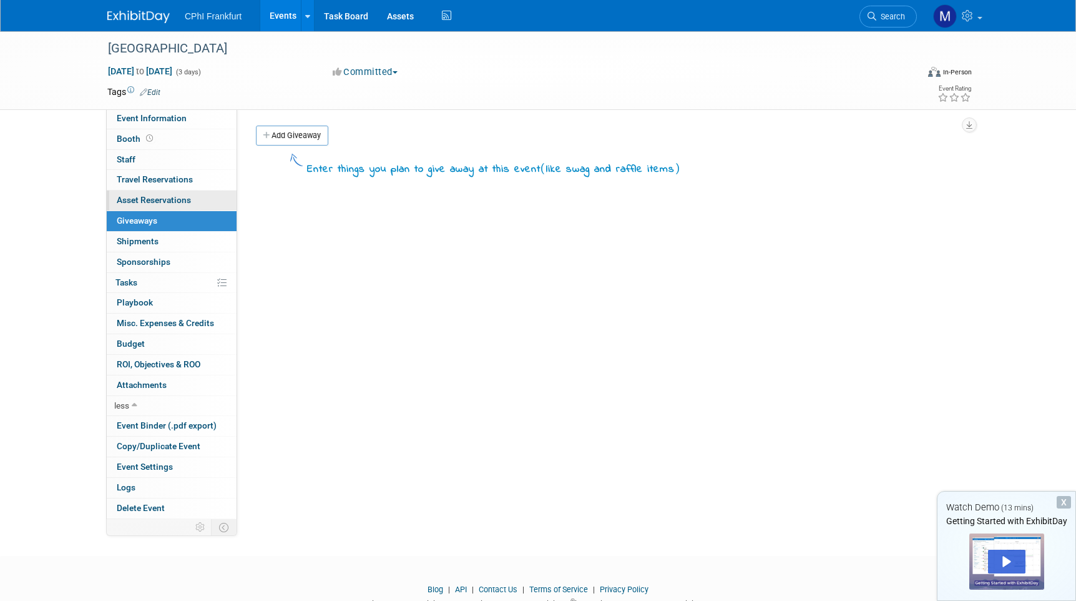
click at [147, 200] on span "Asset Reservations 0" at bounding box center [154, 200] width 74 height 10
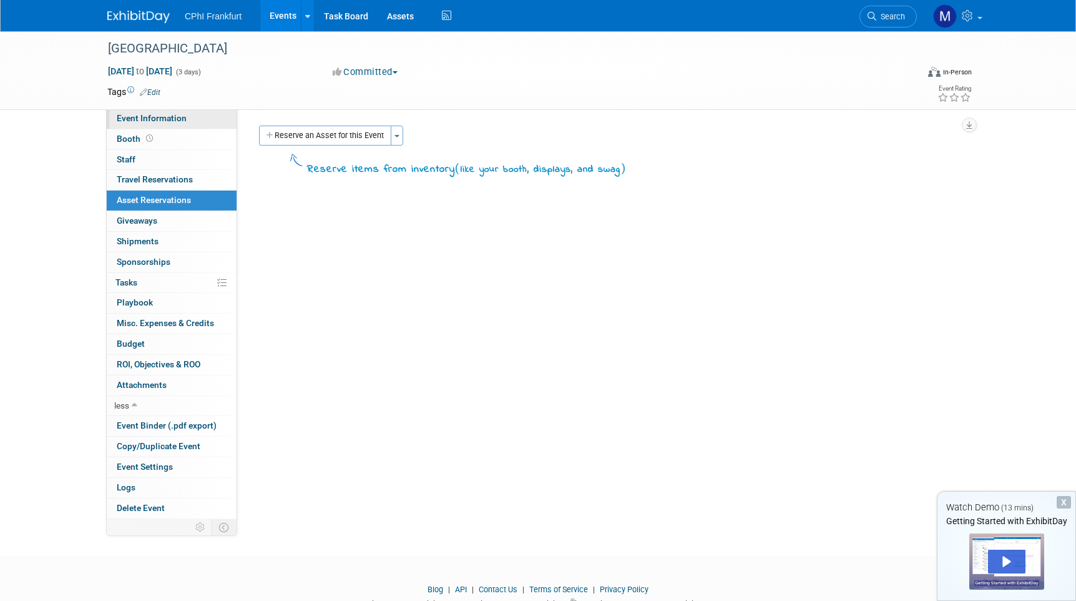
click at [135, 122] on span "Event Information" at bounding box center [152, 118] width 70 height 10
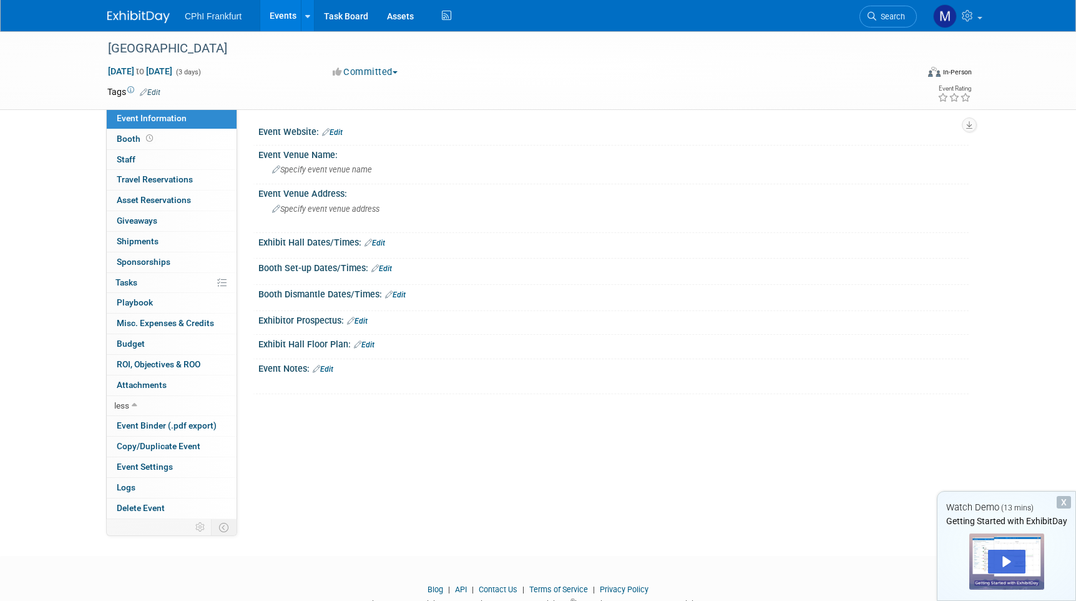
click at [370, 341] on link "Edit" at bounding box center [364, 344] width 21 height 9
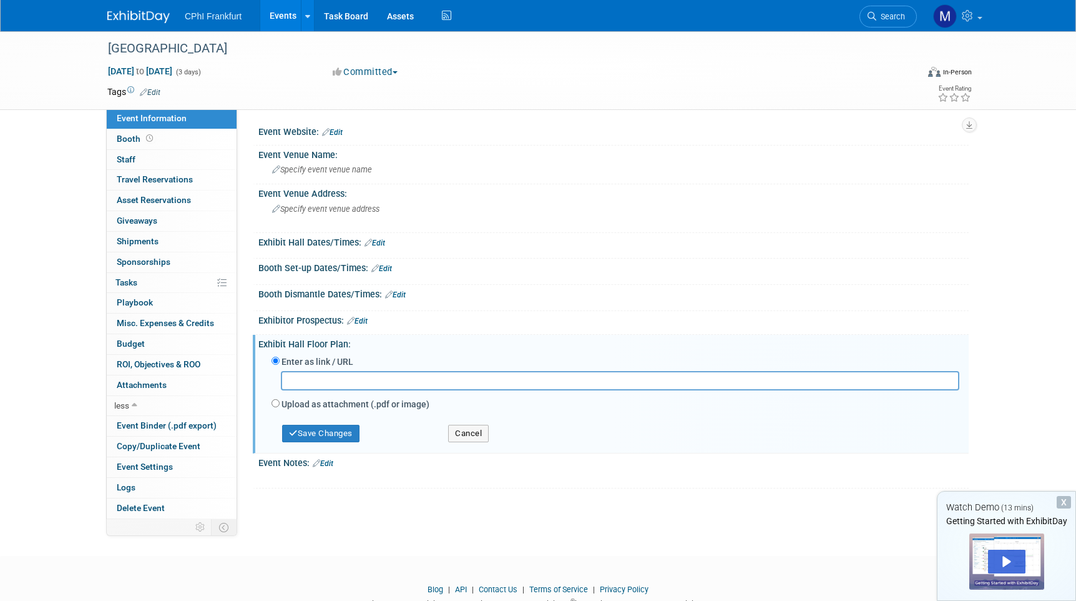
click at [343, 380] on input "text" at bounding box center [620, 380] width 679 height 19
type input "3"
click at [338, 431] on button "Save Changes" at bounding box center [320, 432] width 77 height 17
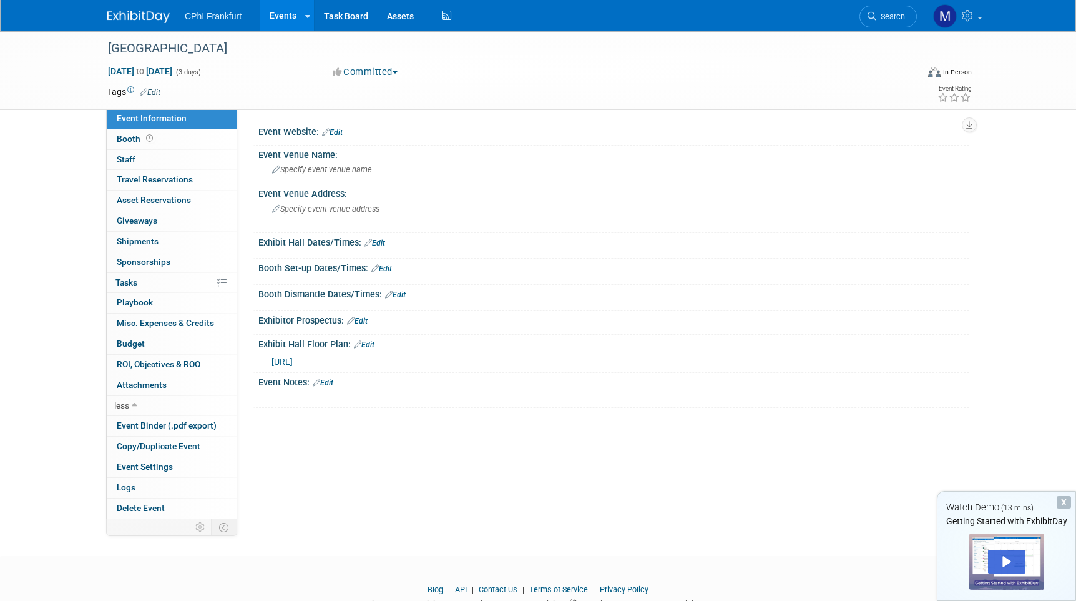
click at [356, 342] on icon at bounding box center [357, 344] width 7 height 8
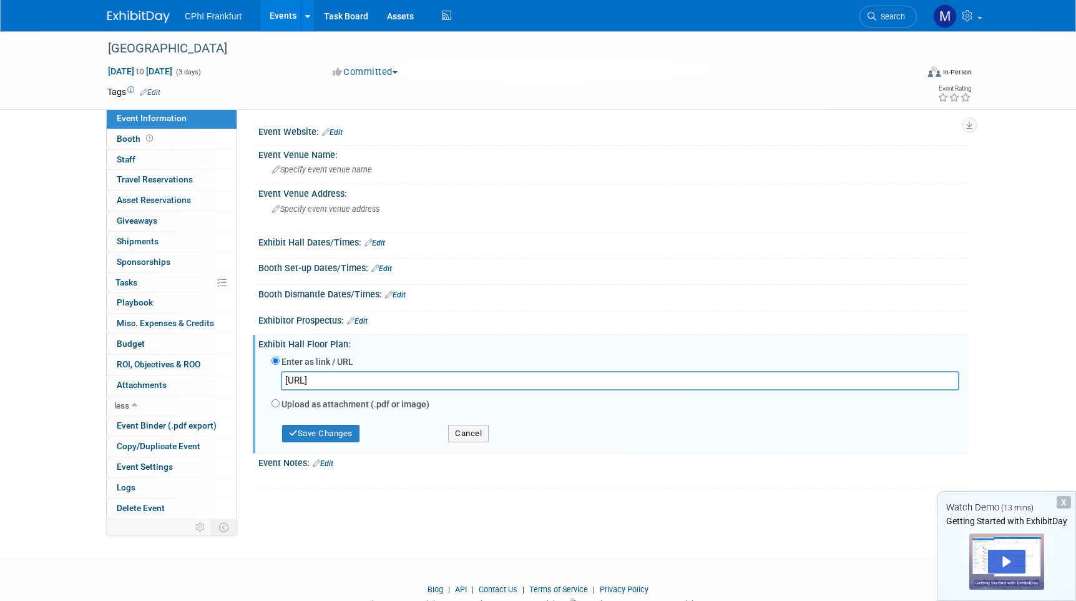
drag, startPoint x: 326, startPoint y: 381, endPoint x: 254, endPoint y: 376, distance: 72.6
click at [254, 376] on div "Exhibit Hall Floor Plan: Edit Enter as link / URL [URL] Upload as attachment (.…" at bounding box center [611, 394] width 716 height 119
click at [461, 426] on button "Cancel" at bounding box center [468, 432] width 41 height 17
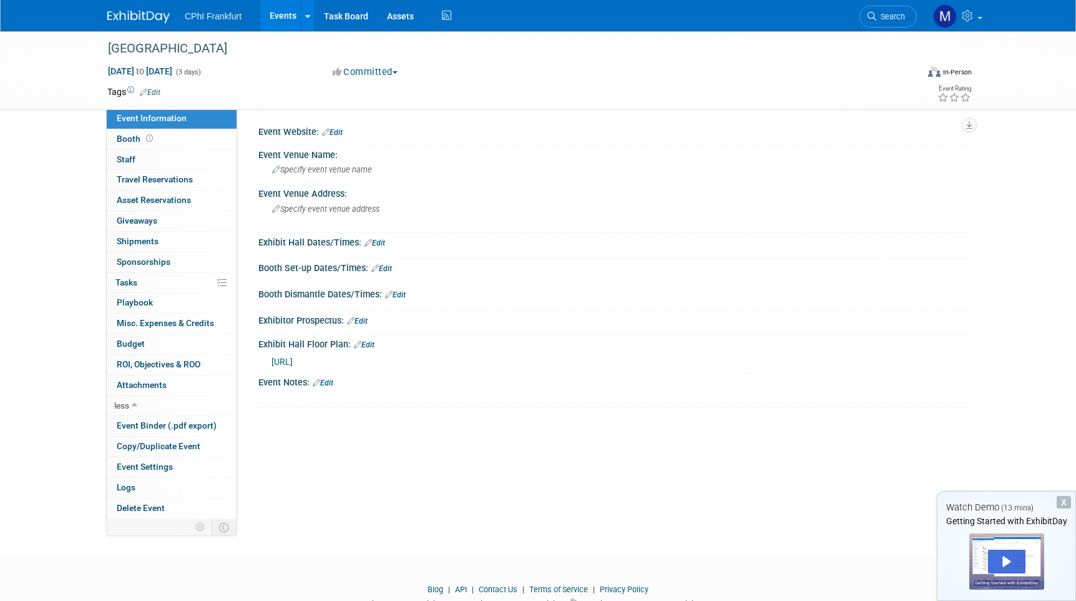
click at [364, 340] on link "Edit" at bounding box center [364, 344] width 21 height 9
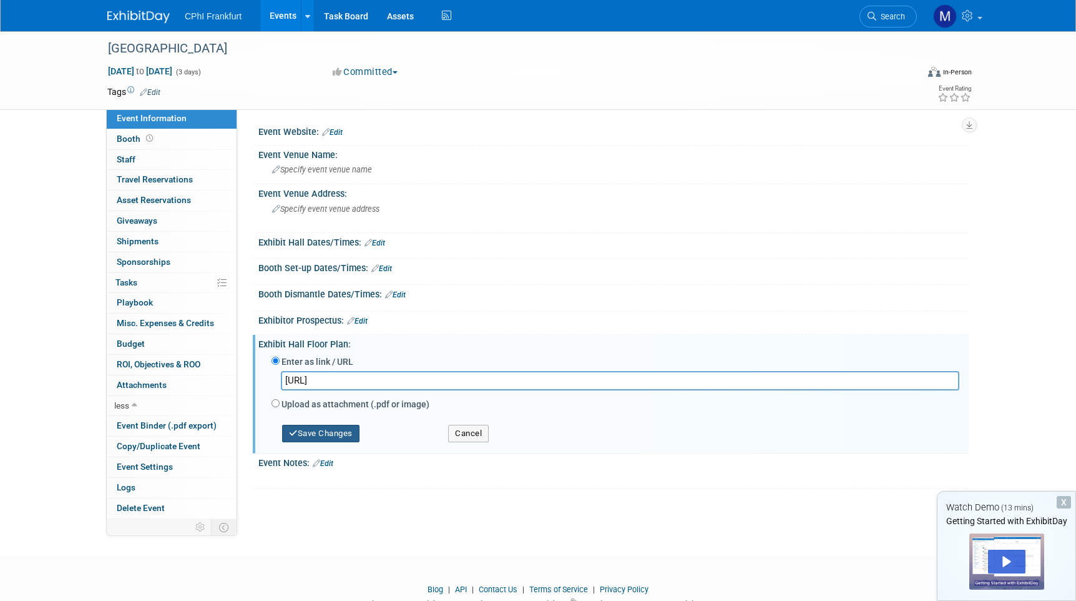
click at [318, 428] on button "Save Changes" at bounding box center [320, 432] width 77 height 17
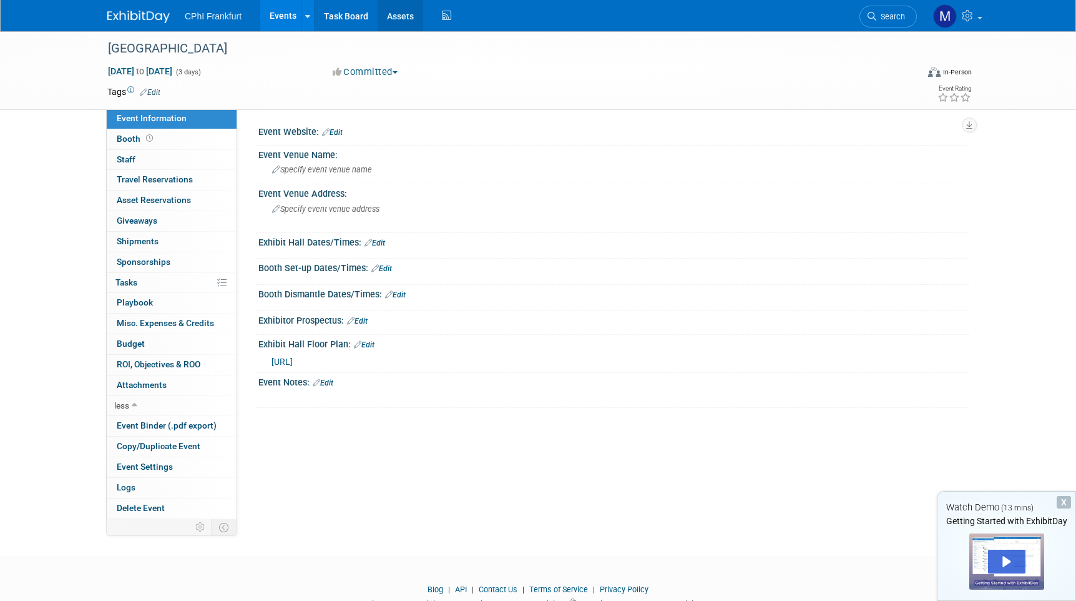
click at [386, 14] on link "Assets" at bounding box center [401, 15] width 46 height 31
